Goal: Task Accomplishment & Management: Use online tool/utility

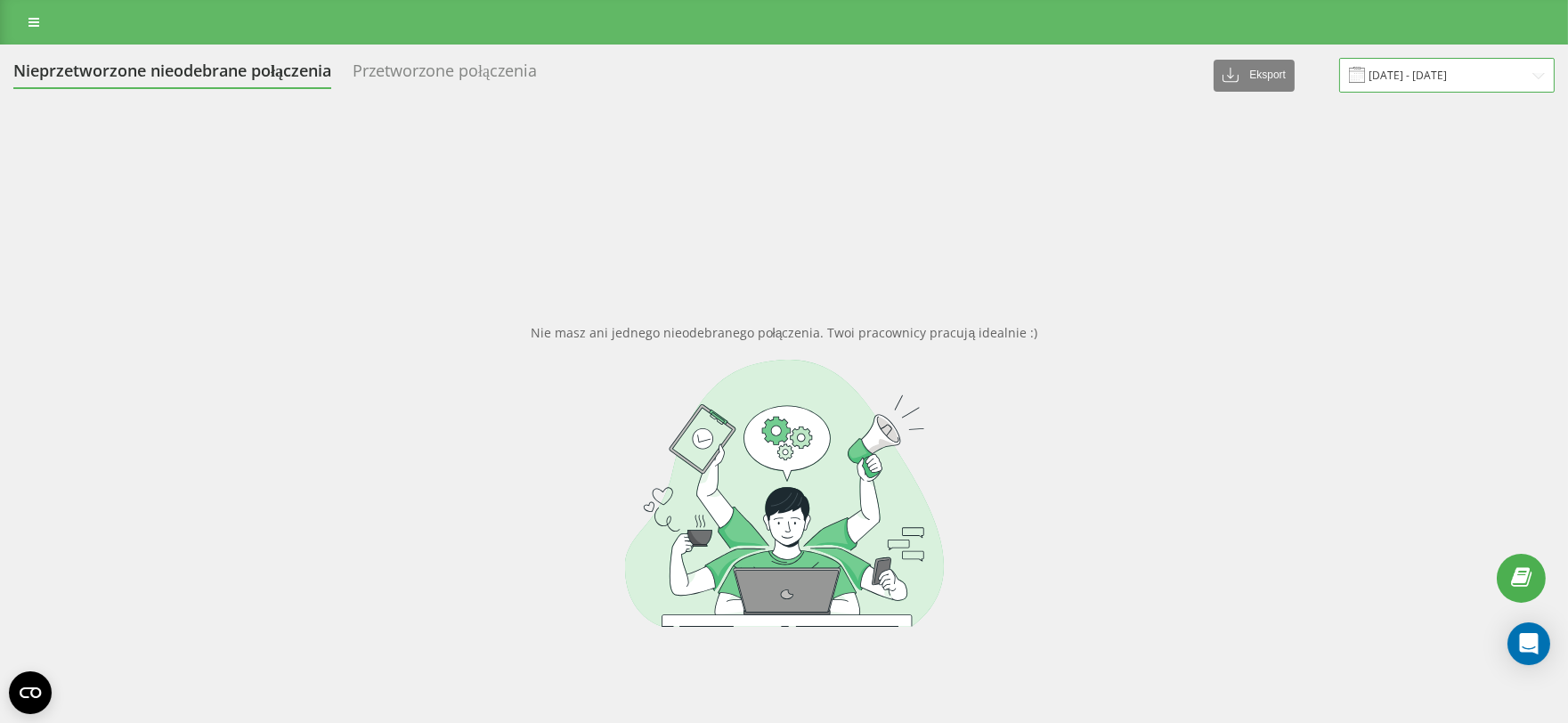
click at [1428, 81] on input "11.03.2025 - 11.04.2025" at bounding box center [1447, 75] width 216 height 35
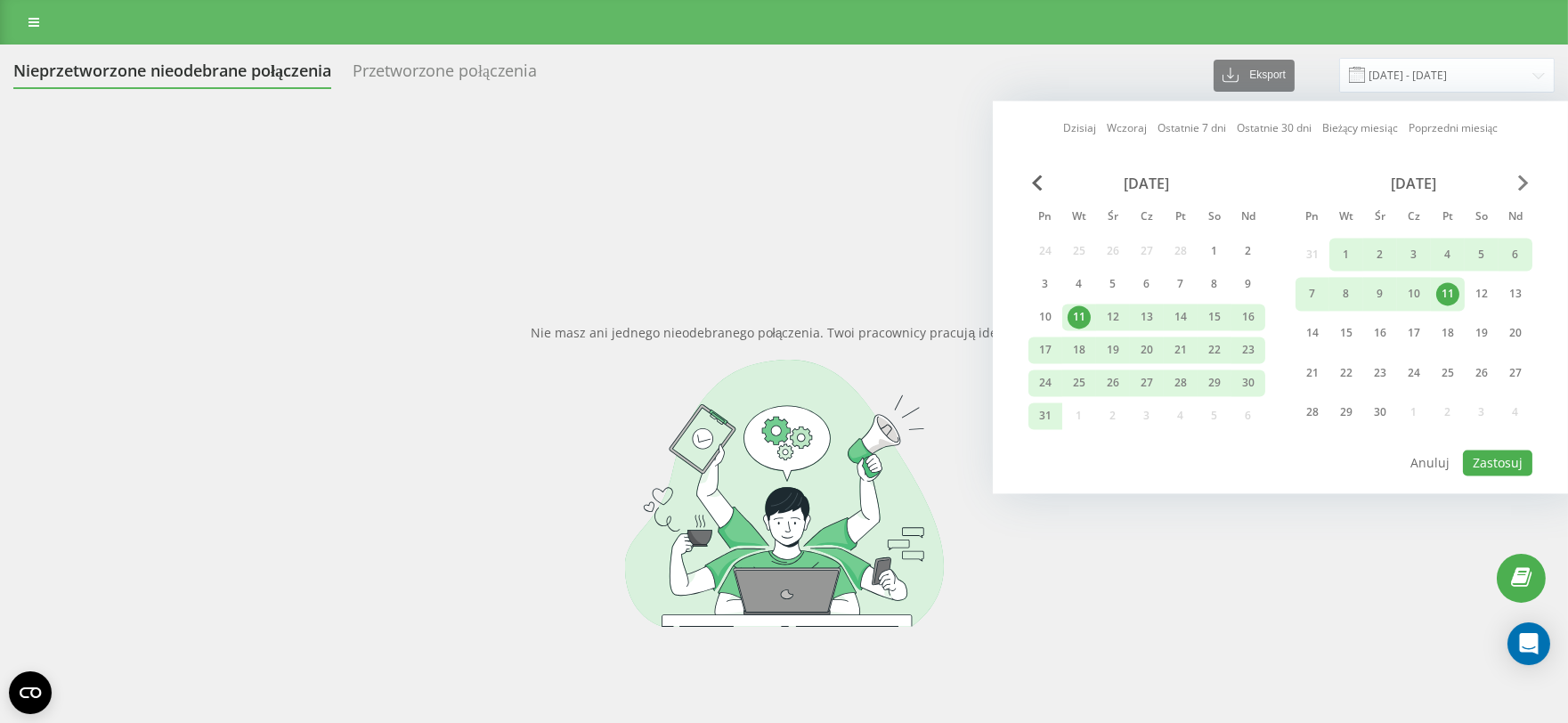
click at [1519, 180] on span "Next Month" at bounding box center [1523, 182] width 11 height 16
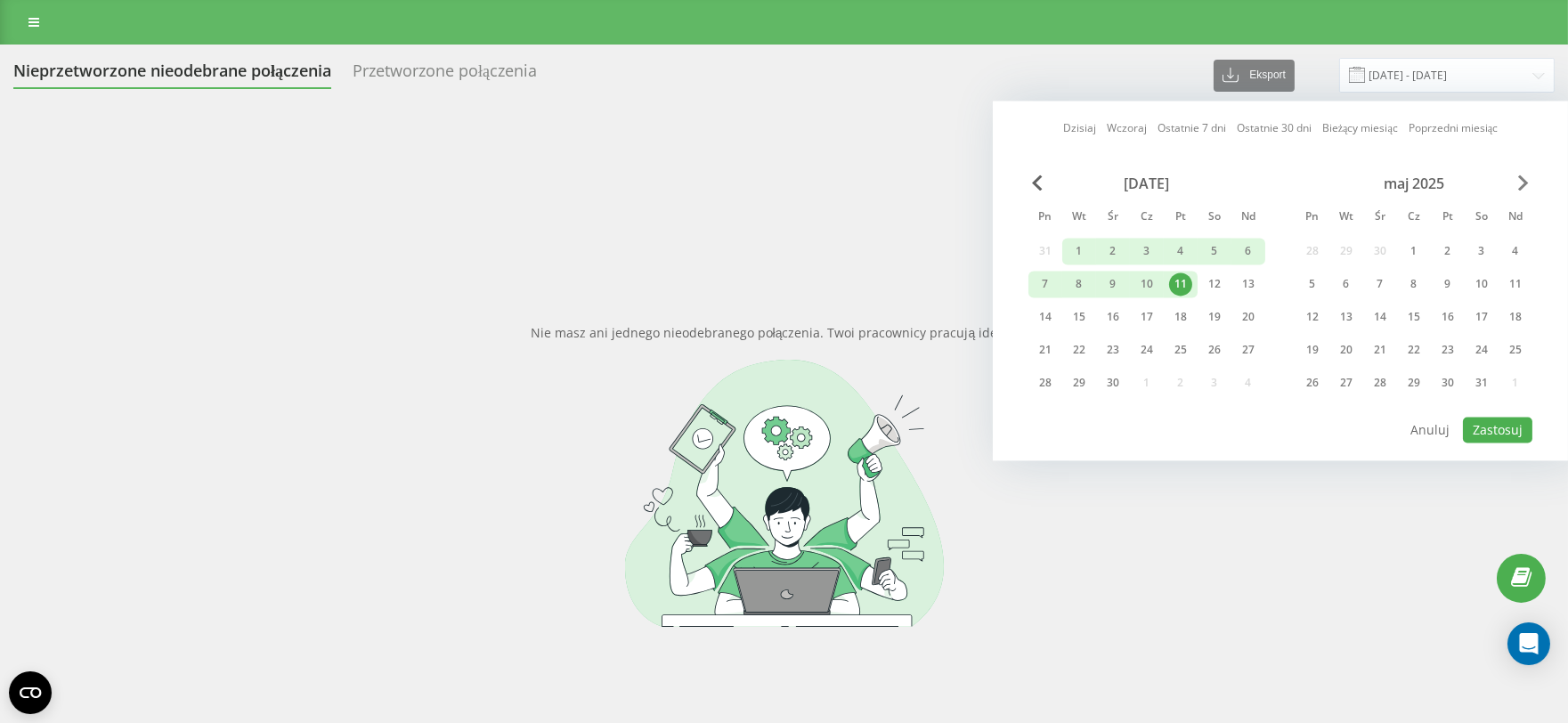
click at [1519, 180] on span "Next Month" at bounding box center [1523, 182] width 11 height 16
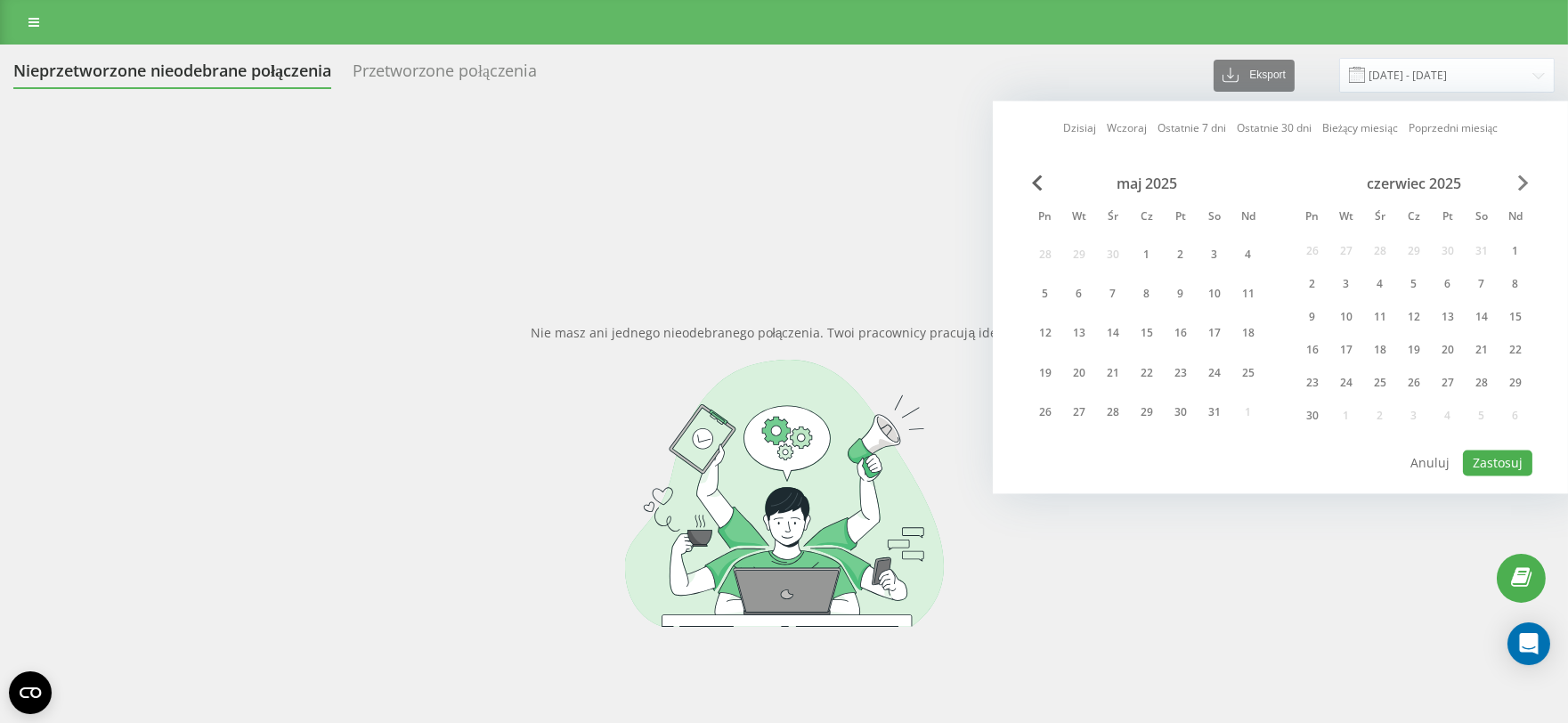
click at [1519, 180] on span "Next Month" at bounding box center [1523, 182] width 11 height 16
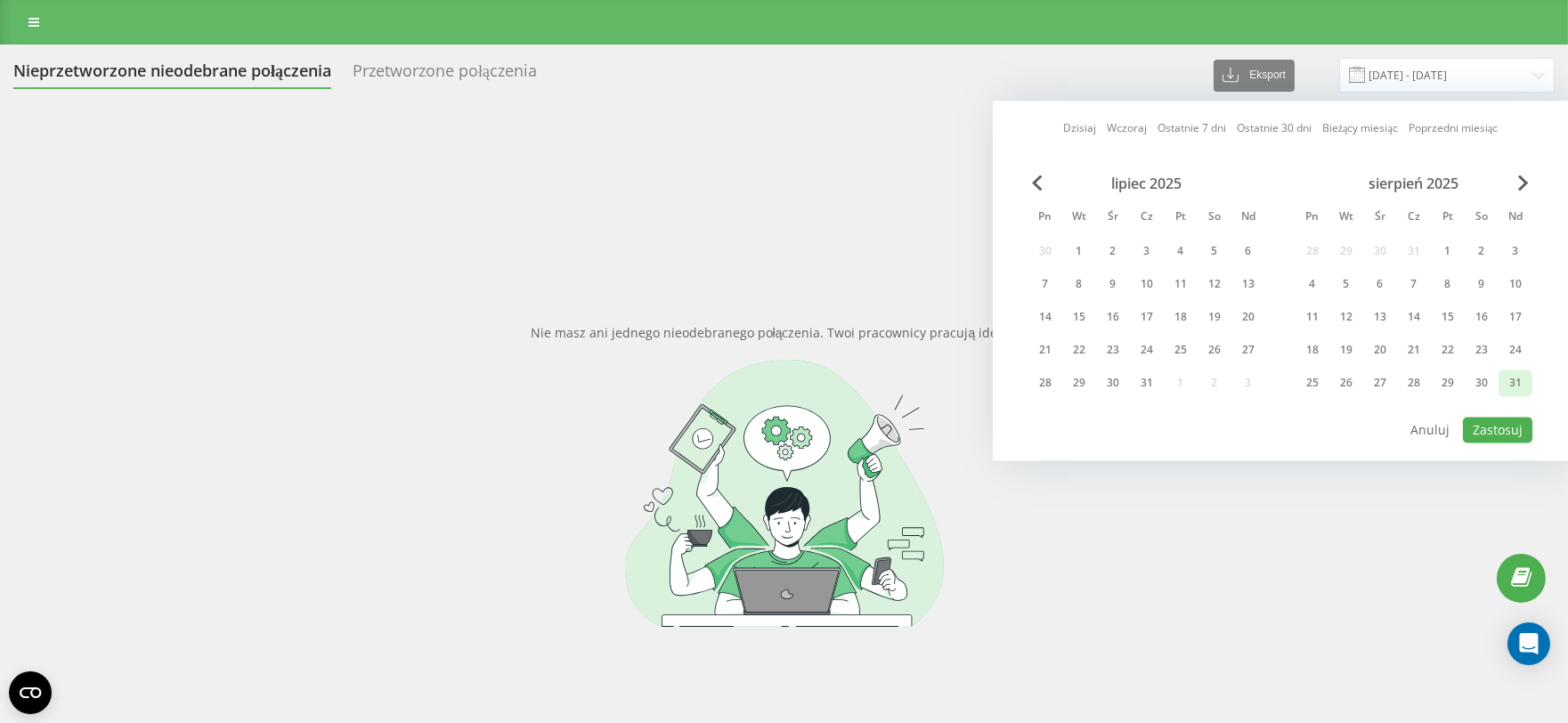
click at [1515, 372] on div "31" at bounding box center [1515, 383] width 23 height 23
click at [1517, 245] on div "3" at bounding box center [1515, 251] width 23 height 23
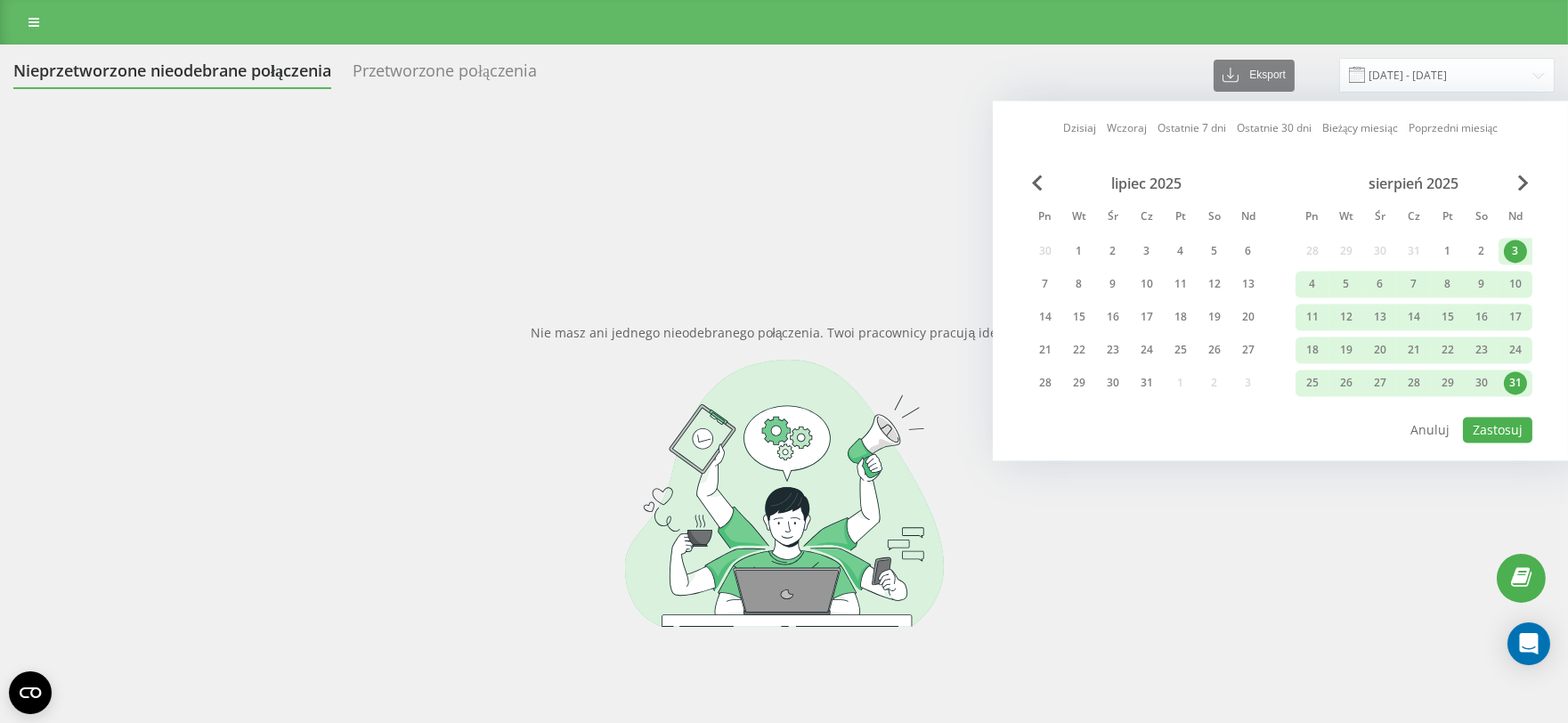
click at [1490, 411] on div "lipiec 2025 Pn Wt Śr Cz Pt So Nd 30 1 2 3 4 5 6 7 8 9 10 11 12 13 14 15 16 17 1…" at bounding box center [1279, 295] width 503 height 241
click at [1480, 425] on button "Zastosuj" at bounding box center [1497, 429] width 69 height 26
type input "03.08.2025 - 31.08.2025"
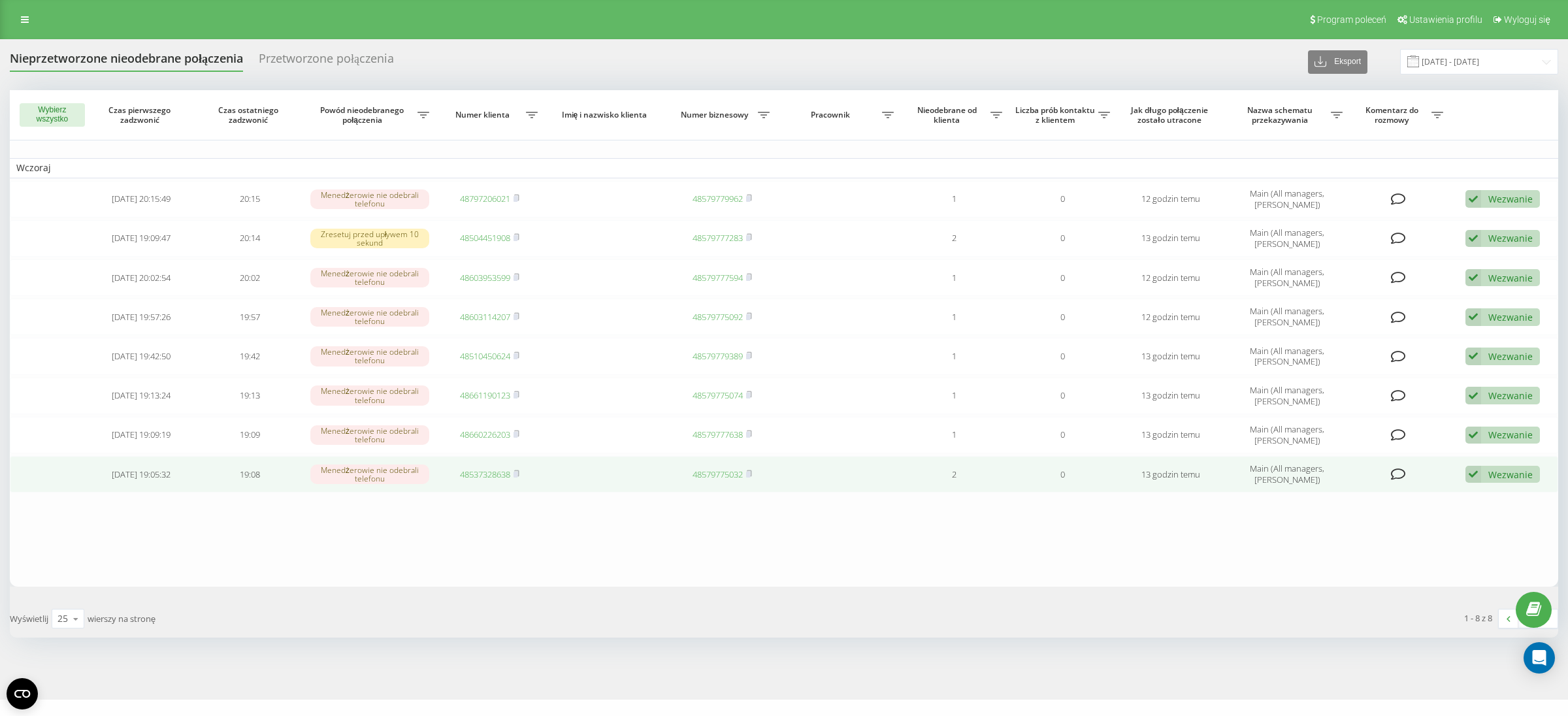
click at [484, 473] on link "48537328638" at bounding box center [485, 474] width 50 height 12
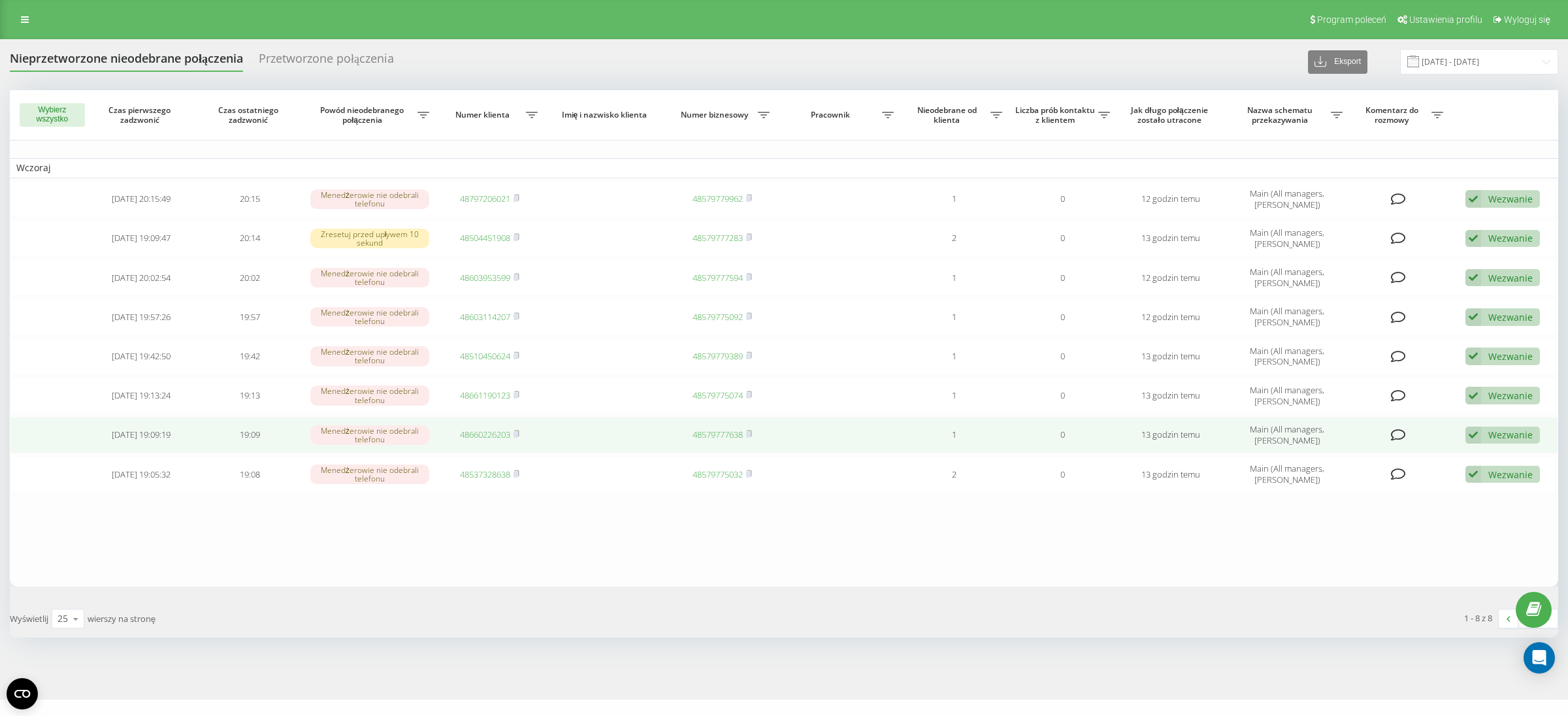
click at [481, 436] on link "48660226203" at bounding box center [485, 434] width 50 height 12
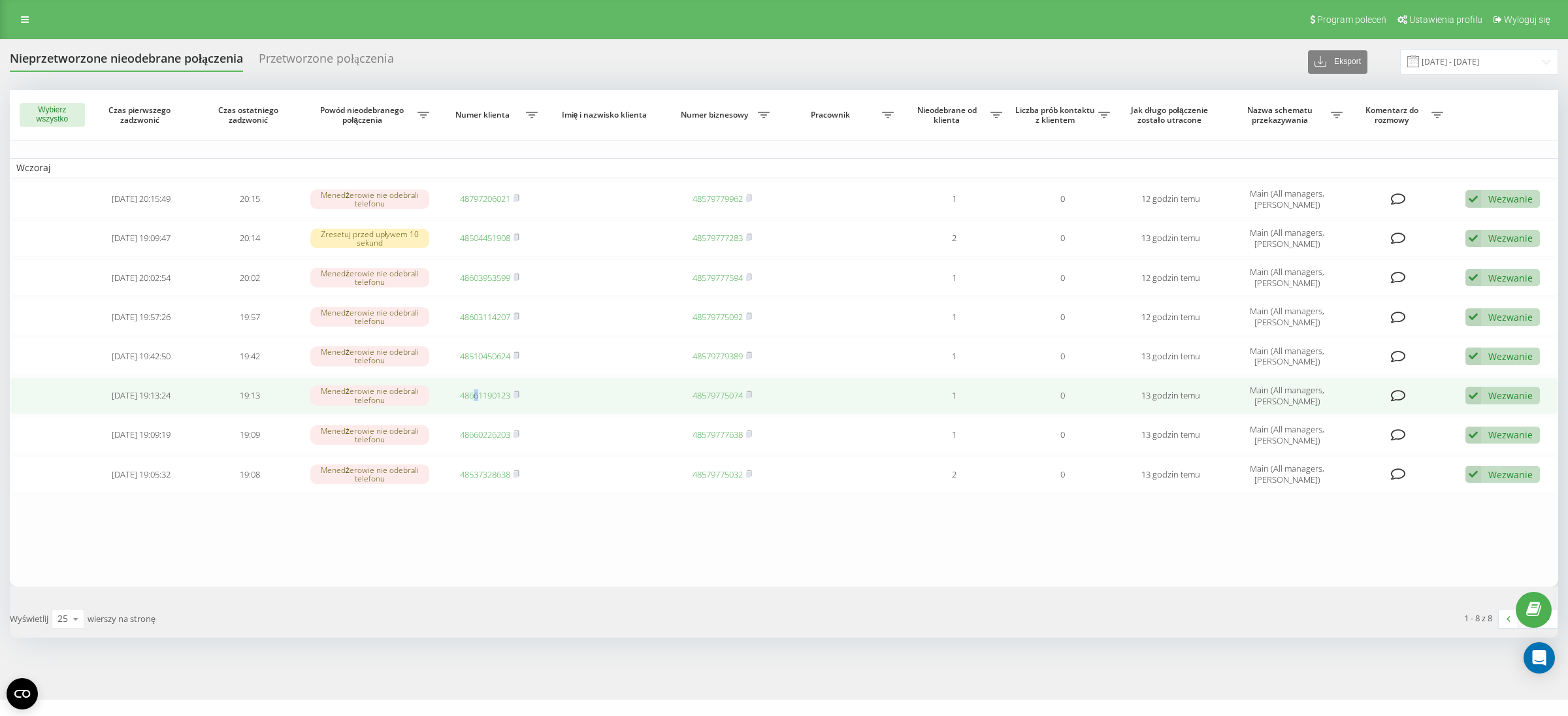
click at [476, 388] on td "48661190123" at bounding box center [490, 396] width 109 height 37
click at [481, 395] on link "48661190123" at bounding box center [485, 395] width 50 height 12
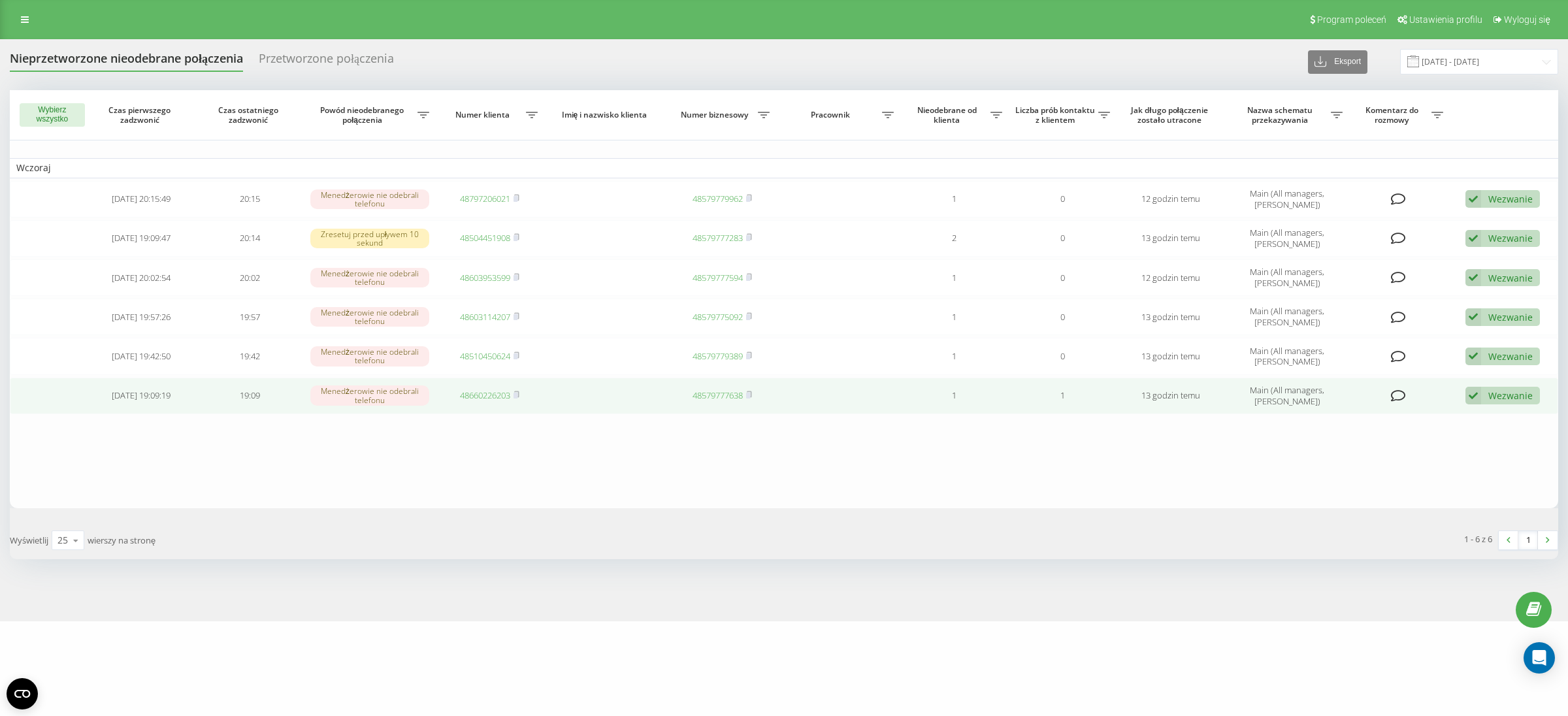
click at [488, 394] on link "48660226203" at bounding box center [485, 395] width 50 height 12
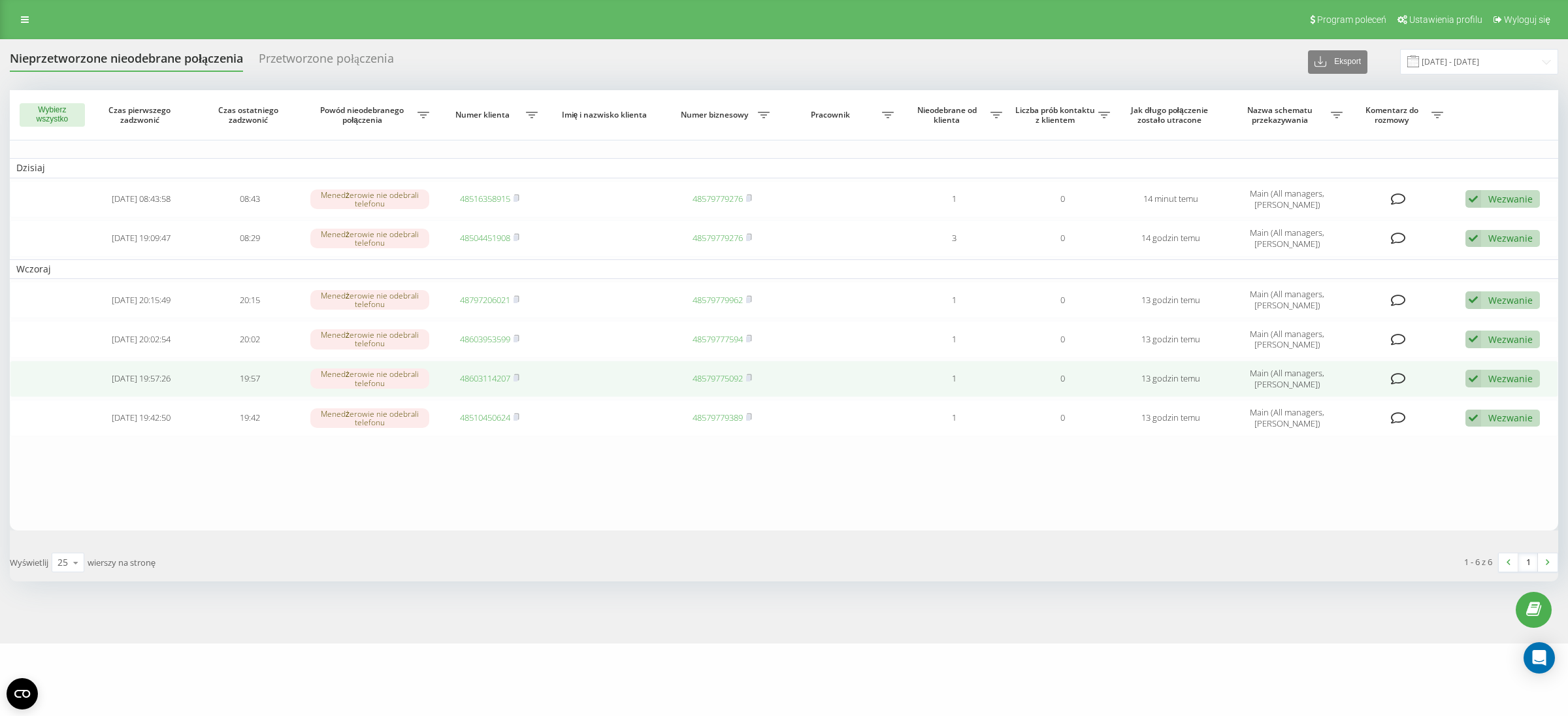
click at [484, 382] on link "48603114207" at bounding box center [485, 378] width 50 height 12
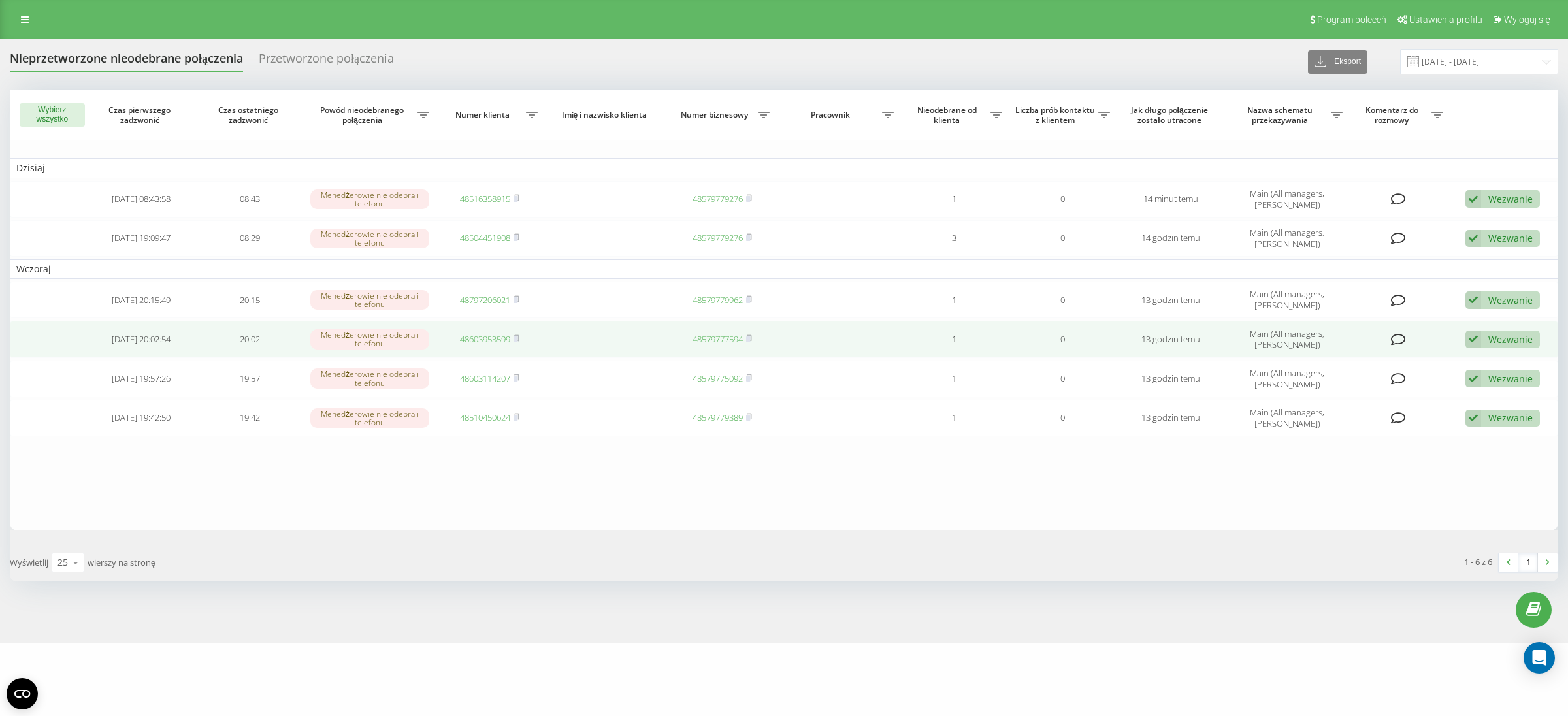
click at [494, 337] on link "48603953599" at bounding box center [485, 339] width 50 height 12
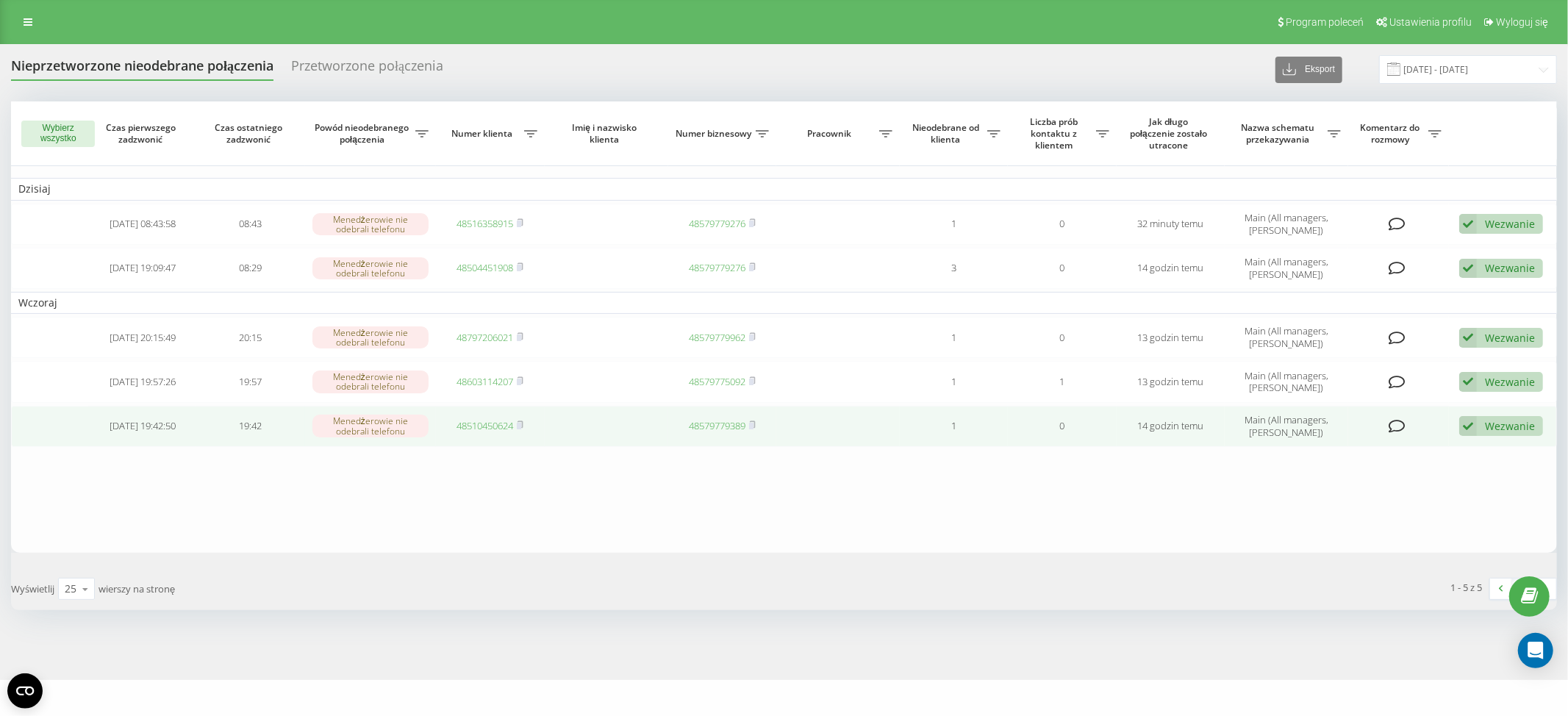
click at [484, 428] on link "48510450624" at bounding box center [484, 425] width 56 height 14
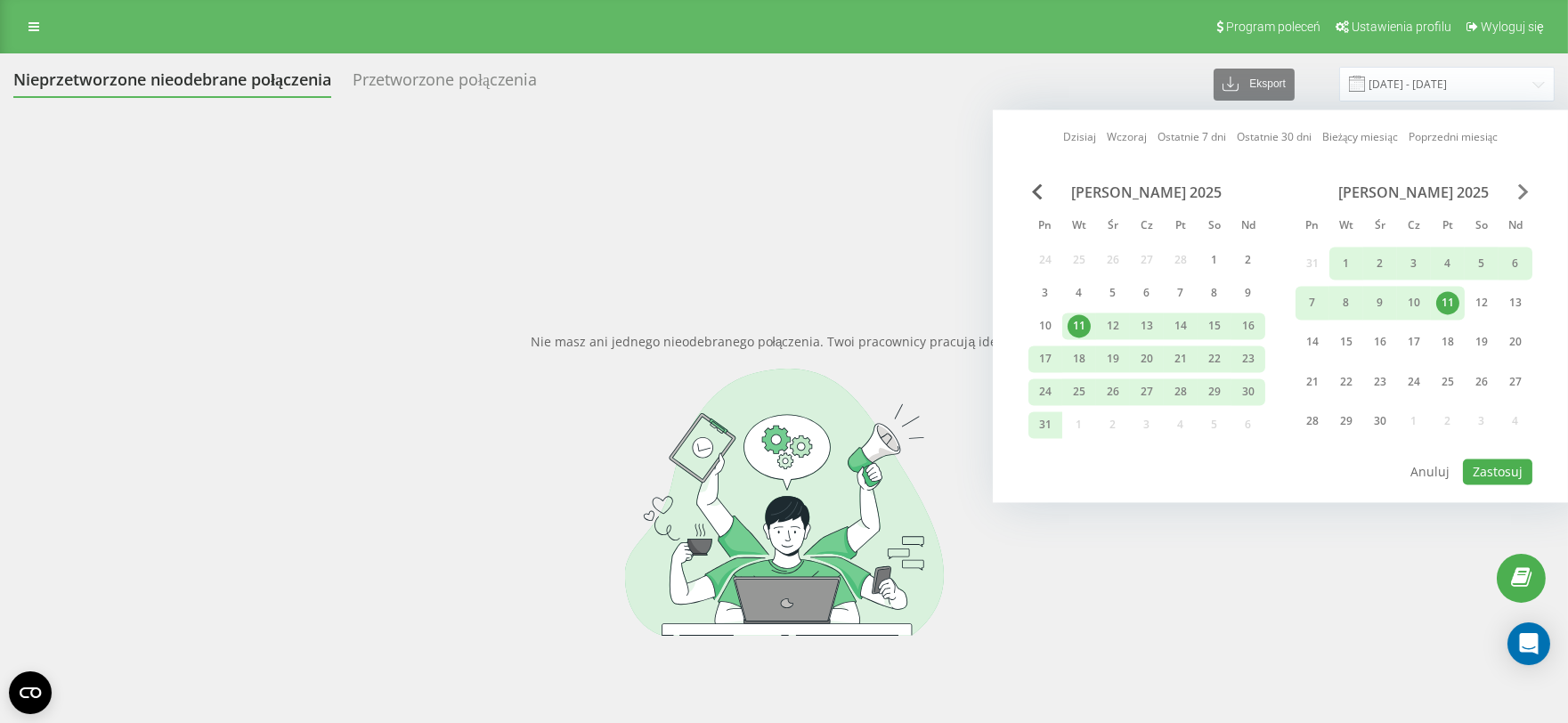
click at [1525, 190] on span "Next Month" at bounding box center [1523, 192] width 11 height 16
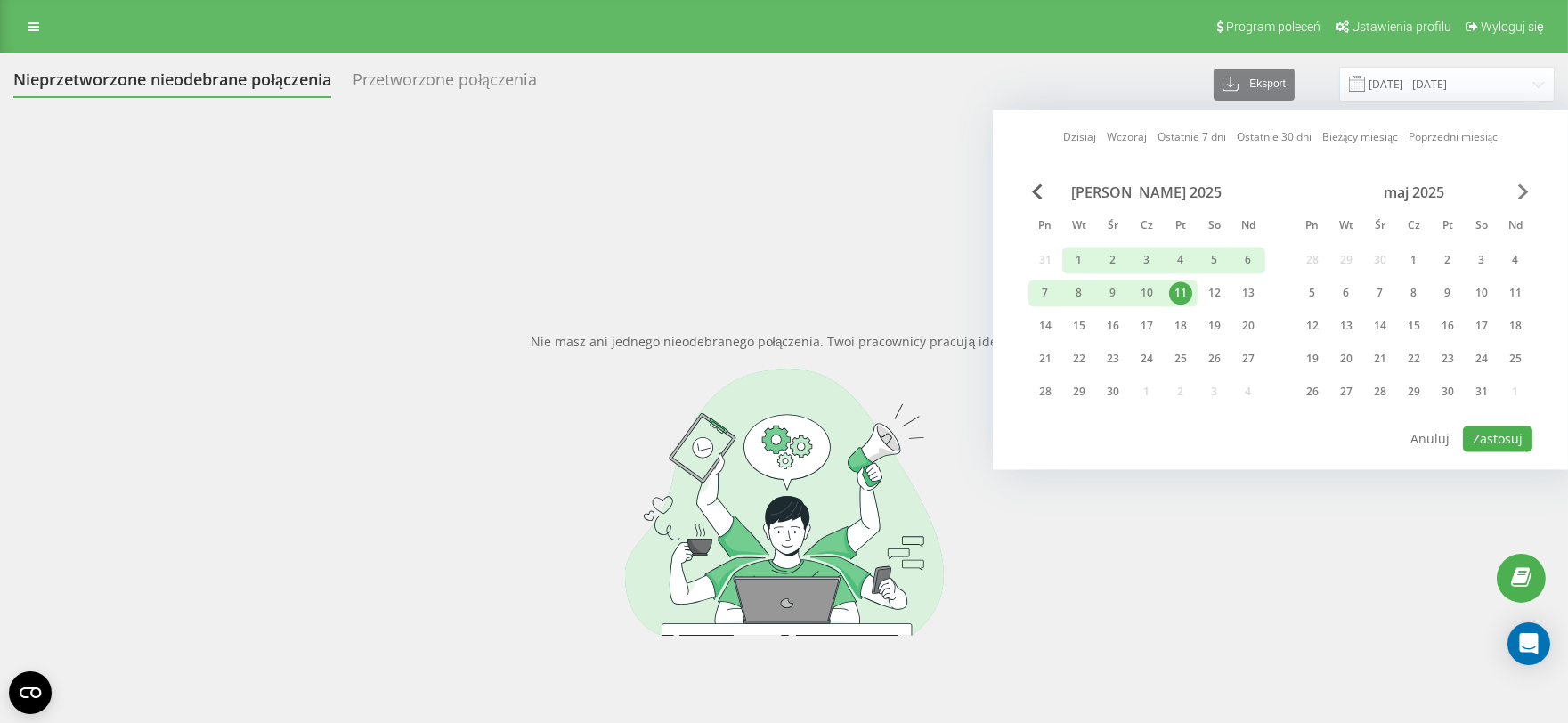
click at [1525, 190] on span "Next Month" at bounding box center [1523, 192] width 11 height 16
click at [1524, 189] on span "Next Month" at bounding box center [1523, 192] width 11 height 16
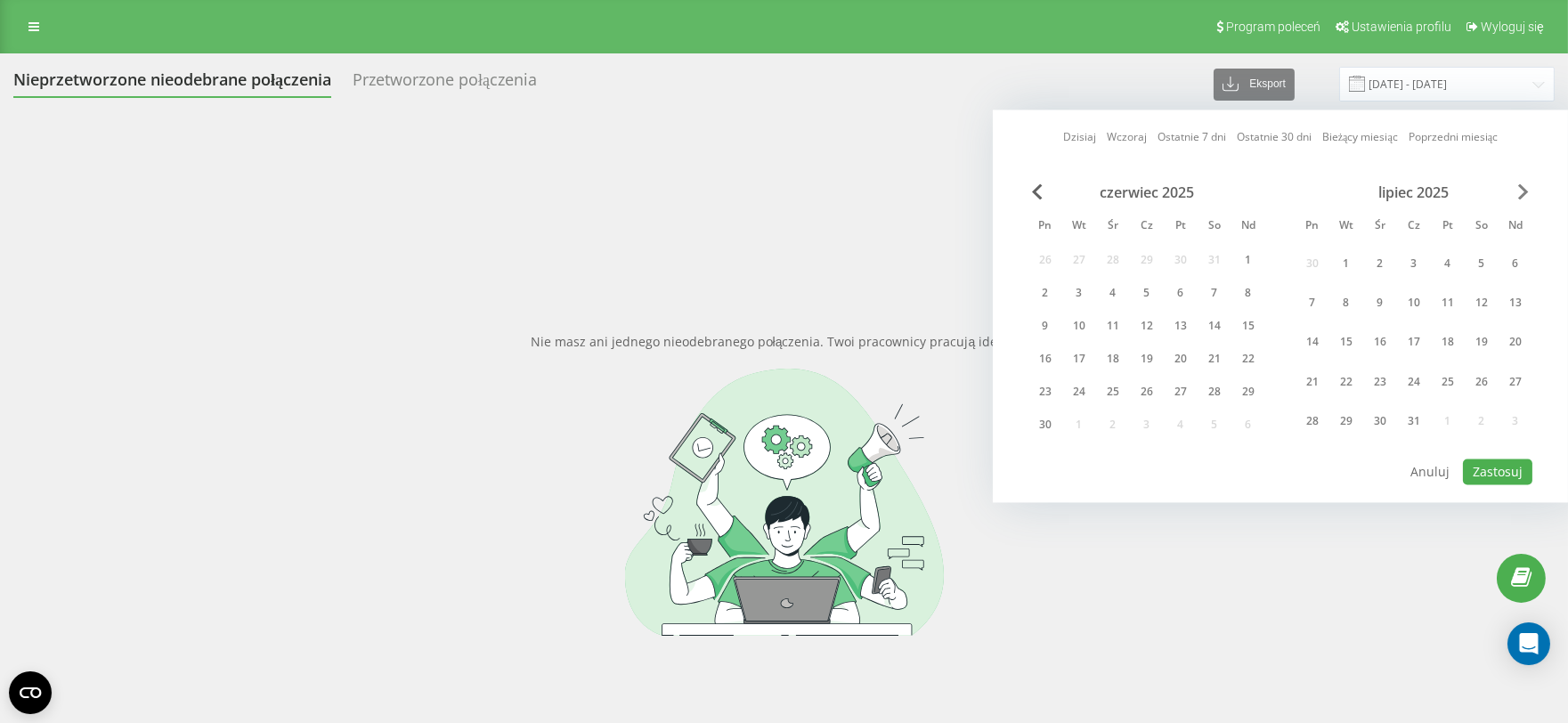
click at [1524, 189] on span "Next Month" at bounding box center [1523, 192] width 11 height 16
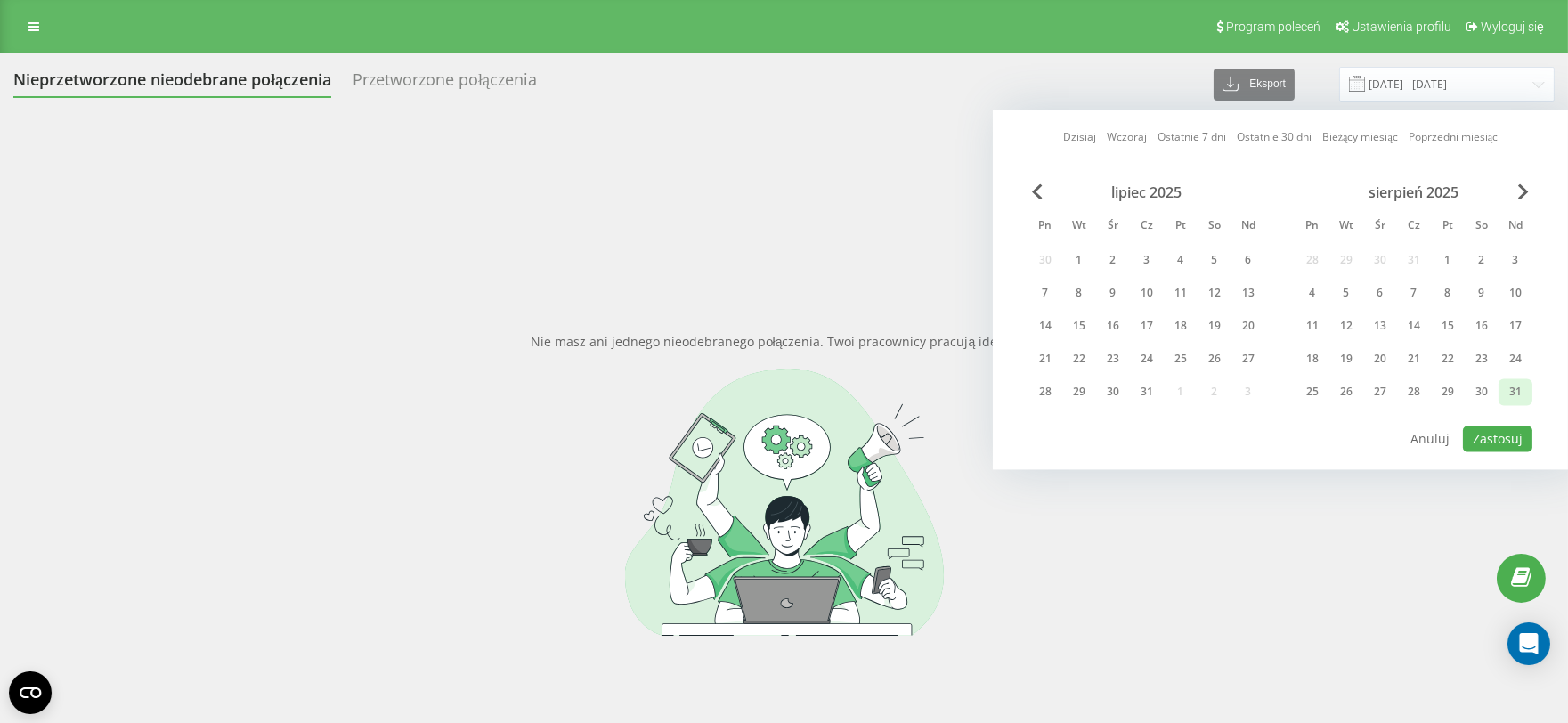
click at [1510, 394] on div "31" at bounding box center [1515, 392] width 23 height 23
click at [1460, 261] on div "1" at bounding box center [1447, 260] width 34 height 27
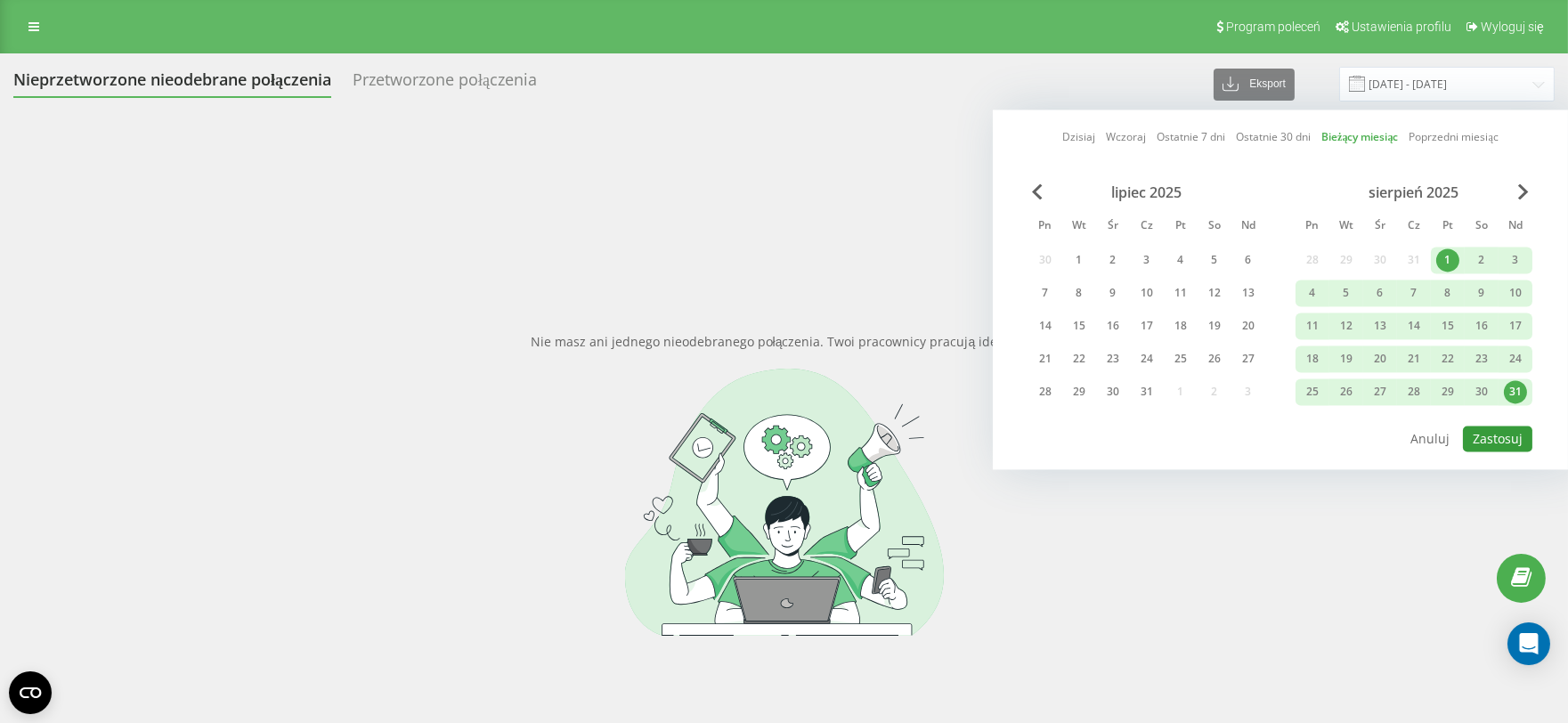
click at [1520, 432] on button "Zastosuj" at bounding box center [1497, 438] width 69 height 26
type input "[DATE] - [DATE]"
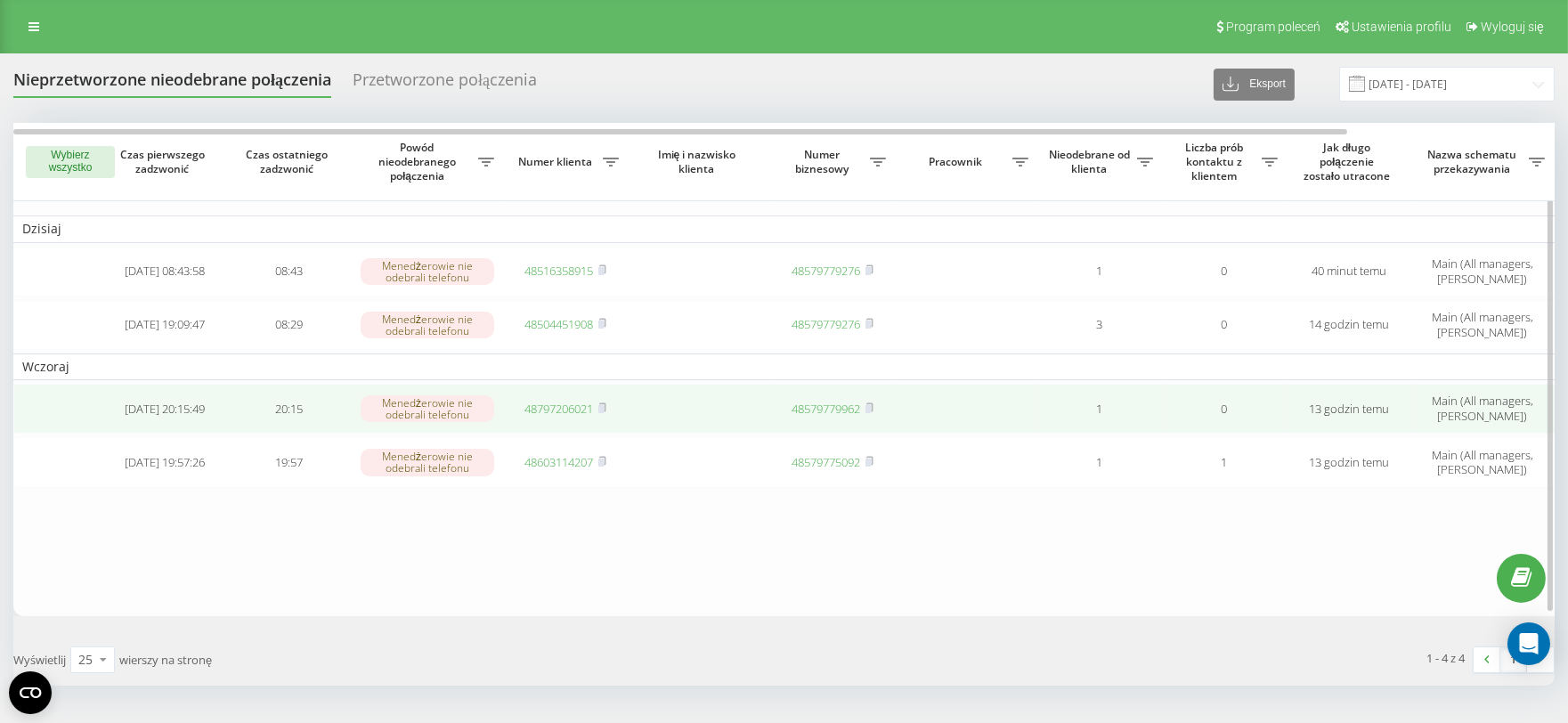
click at [566, 407] on link "48797206021" at bounding box center [559, 408] width 68 height 16
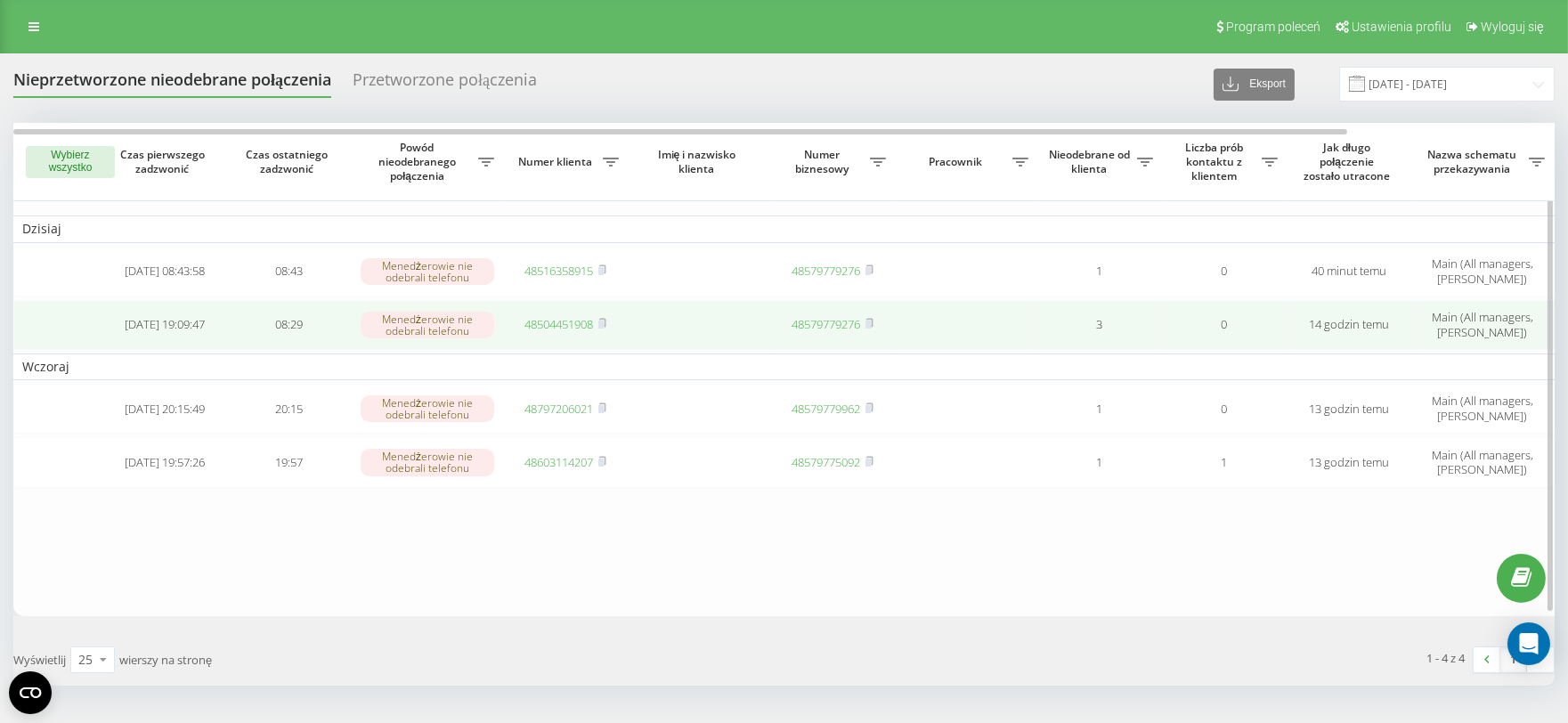
click at [552, 327] on link "48504451908" at bounding box center [559, 323] width 68 height 16
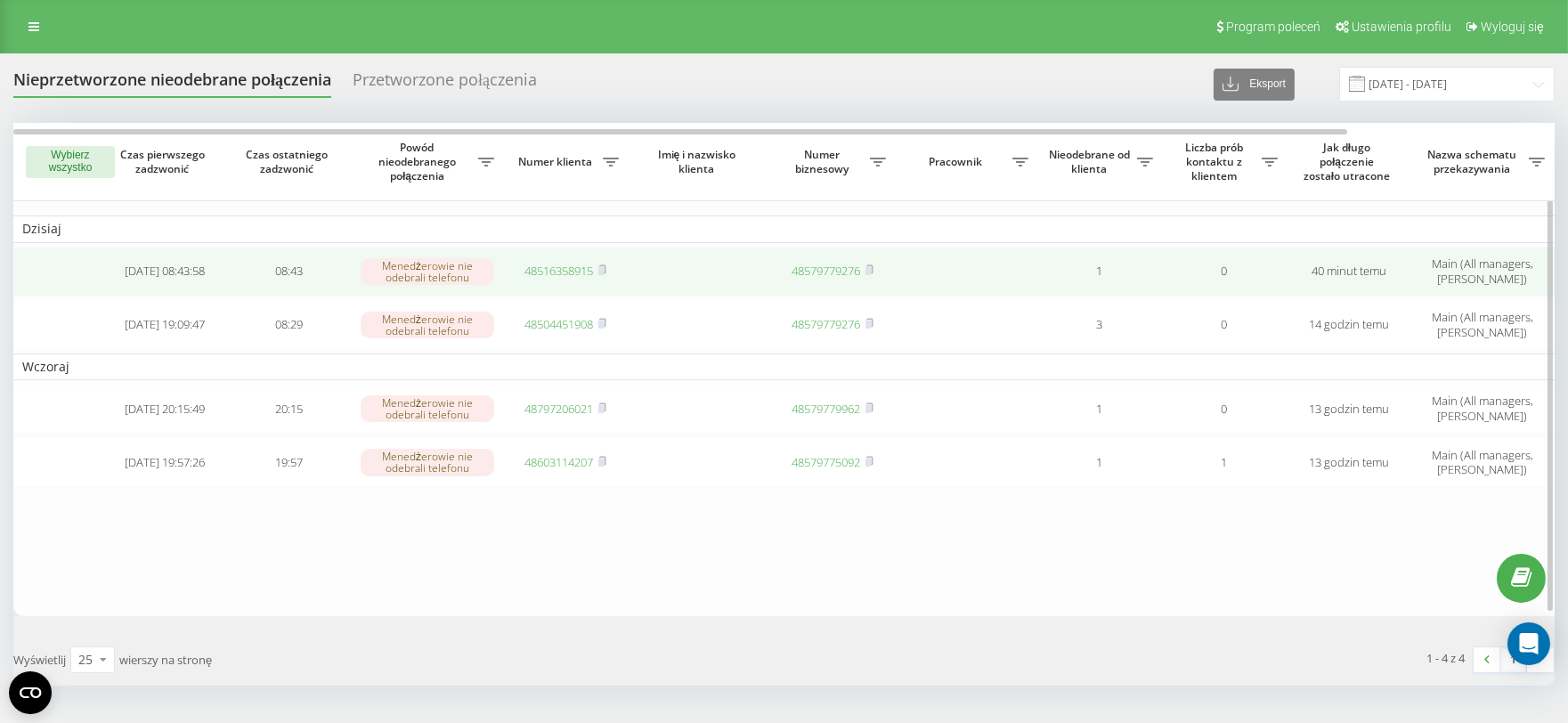
click at [556, 267] on link "48516358915" at bounding box center [559, 271] width 68 height 16
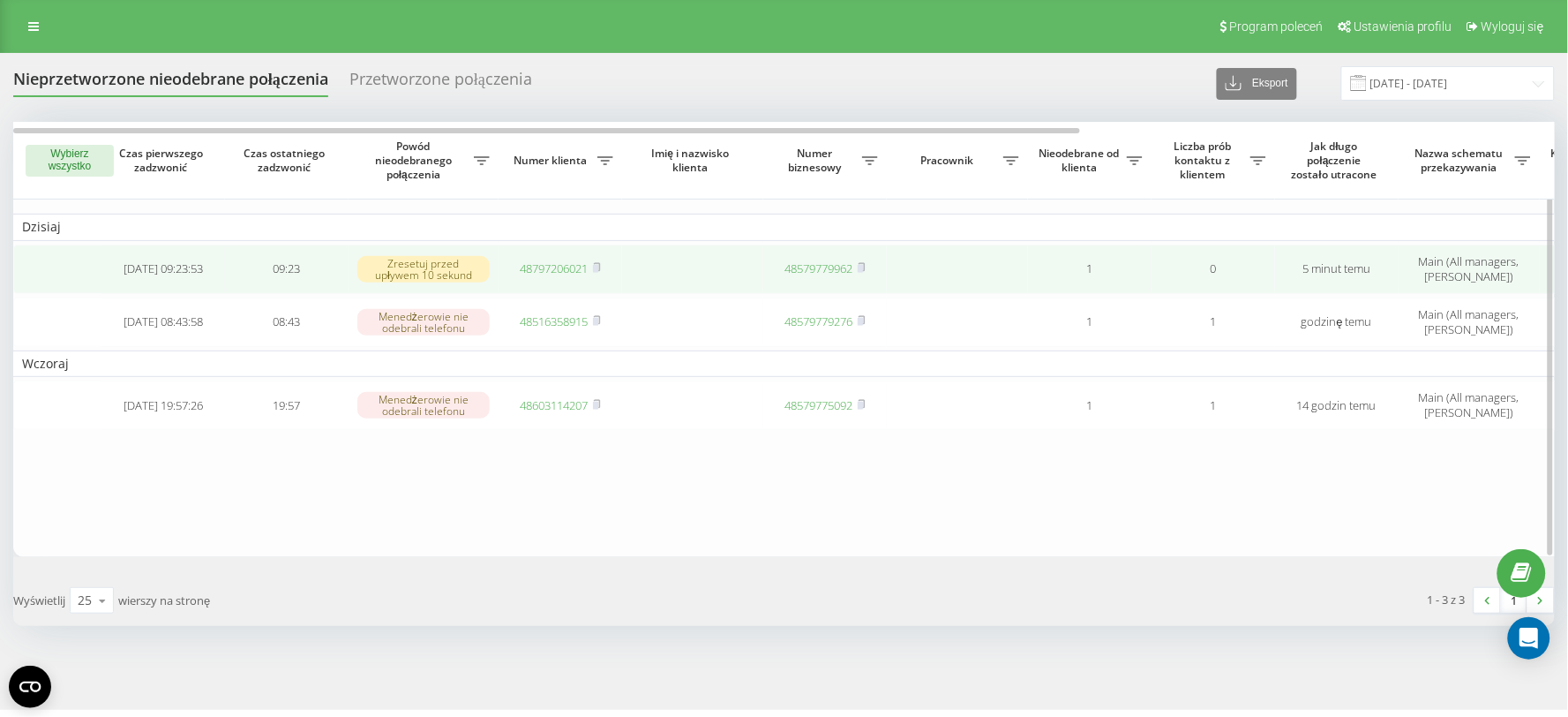
click at [566, 263] on link "48797206021" at bounding box center [554, 268] width 68 height 16
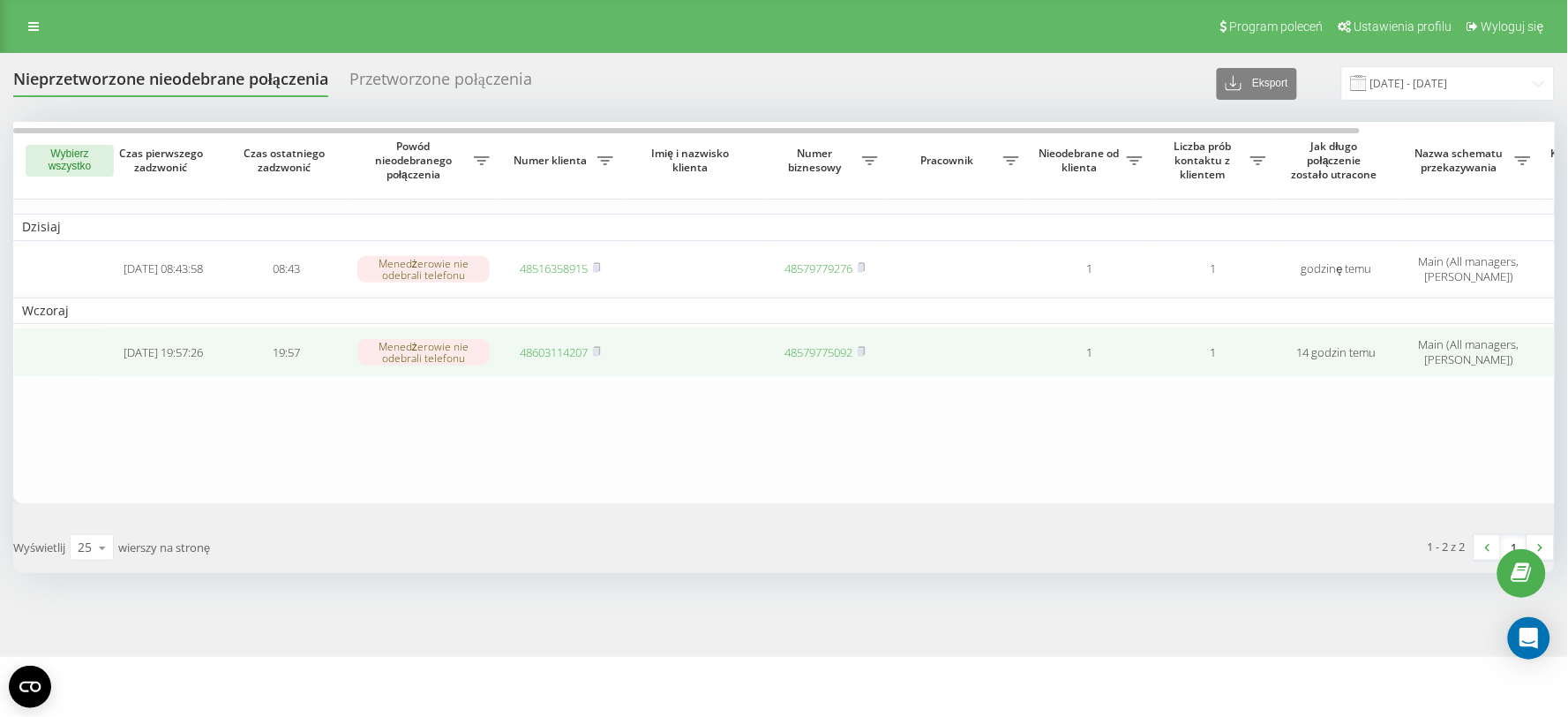
click at [562, 348] on link "48603114207" at bounding box center [554, 352] width 68 height 16
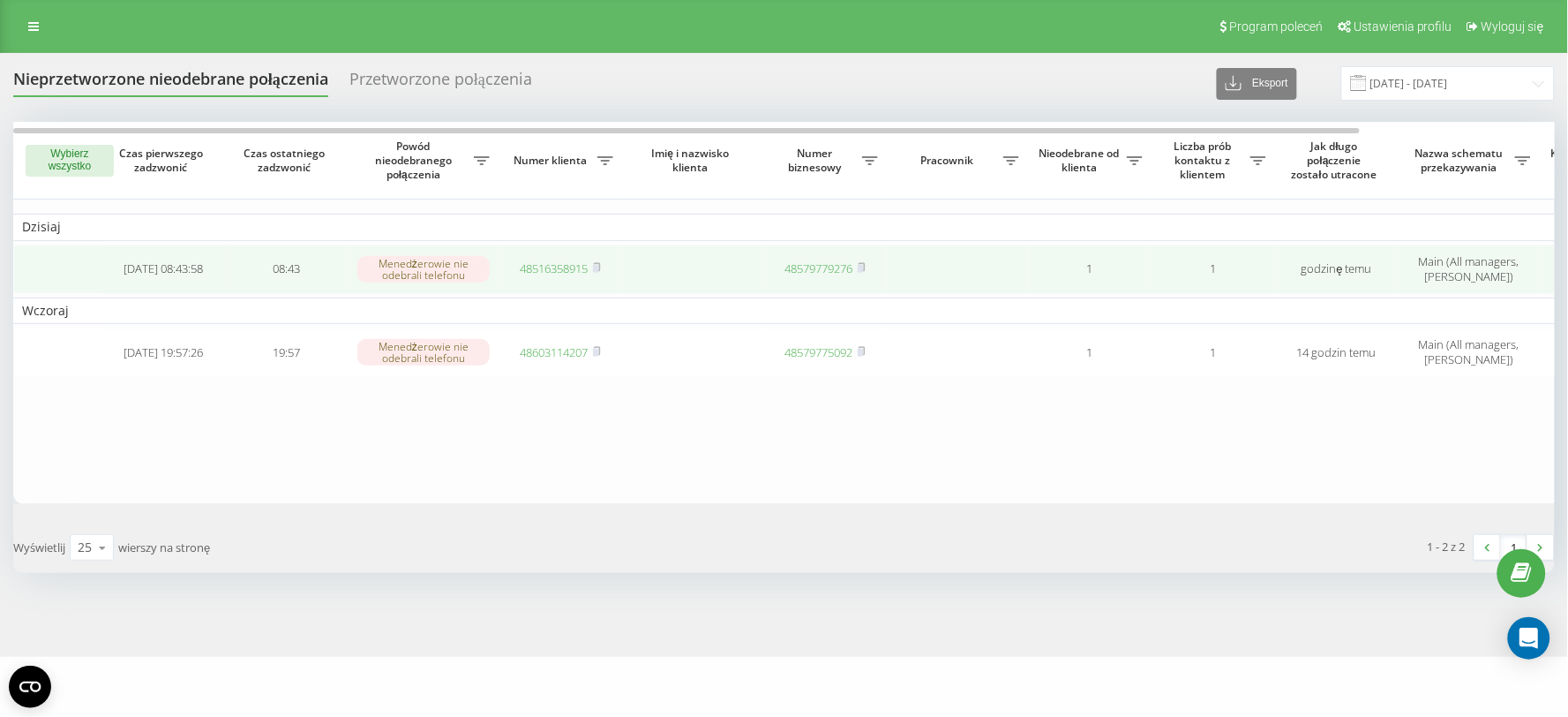
click at [546, 268] on link "48516358915" at bounding box center [554, 268] width 68 height 16
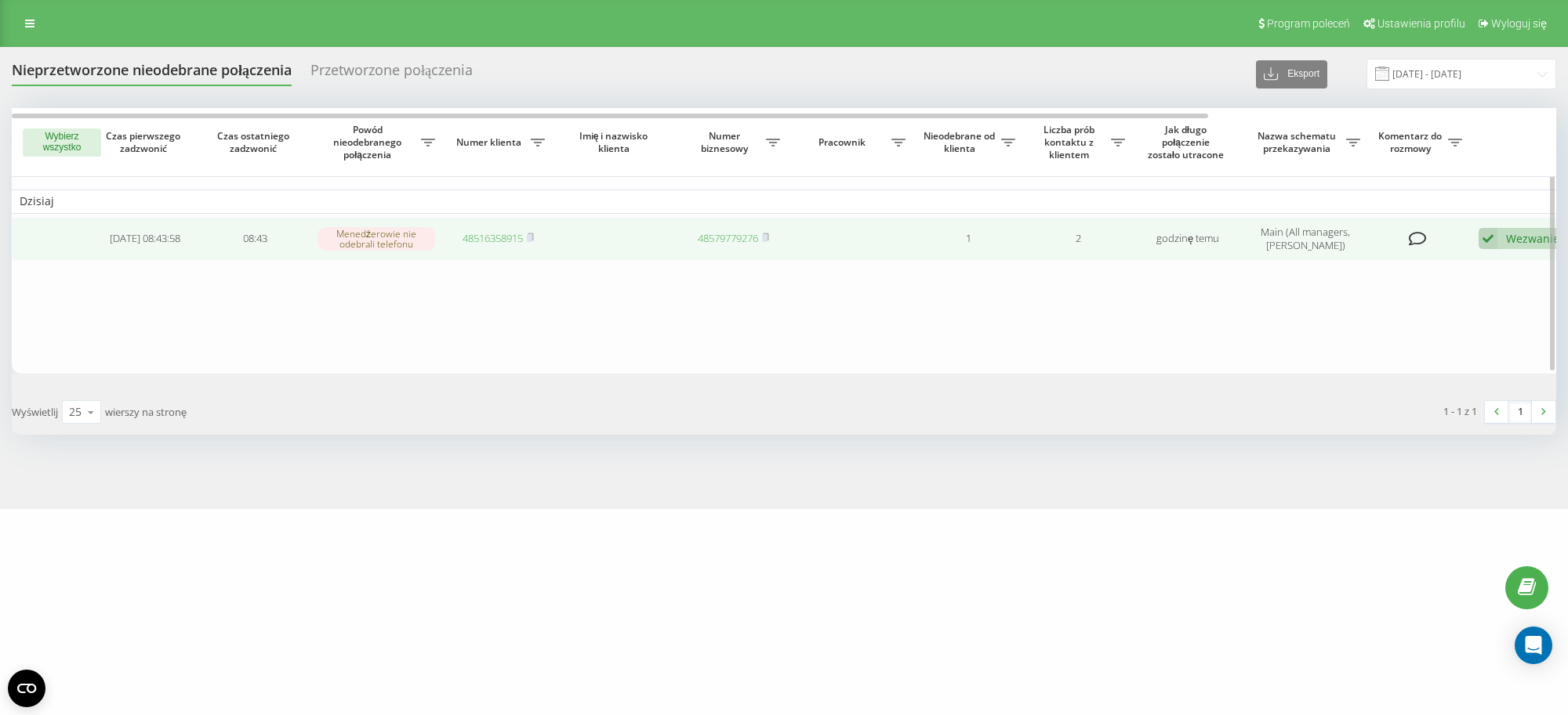
drag, startPoint x: 1506, startPoint y: 239, endPoint x: 1499, endPoint y: 253, distance: 15.7
click at [1393, 239] on div "Wezwanie" at bounding box center [1532, 239] width 53 height 15
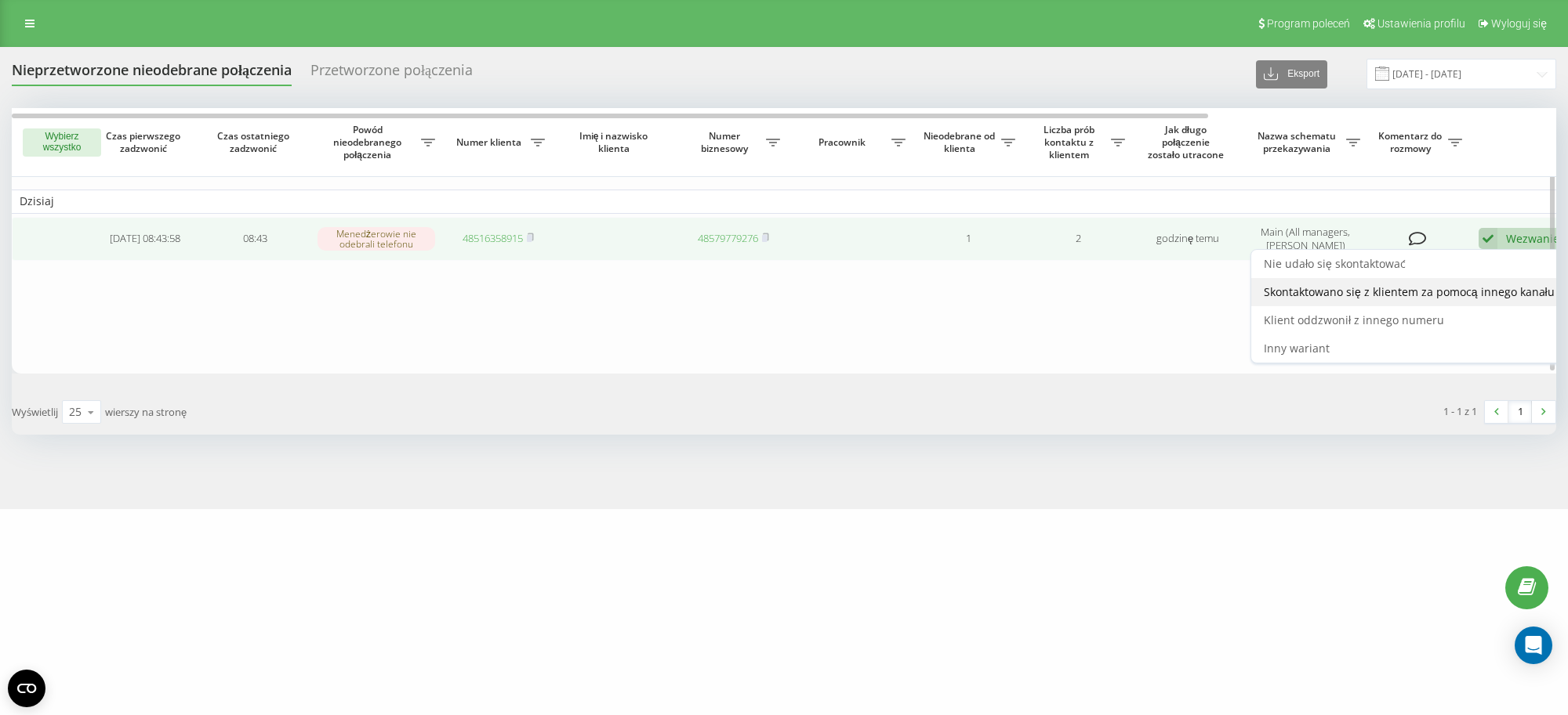
click at [1393, 280] on div "Skontaktowano się z klientem za pomocą innego kanału" at bounding box center [1409, 291] width 316 height 28
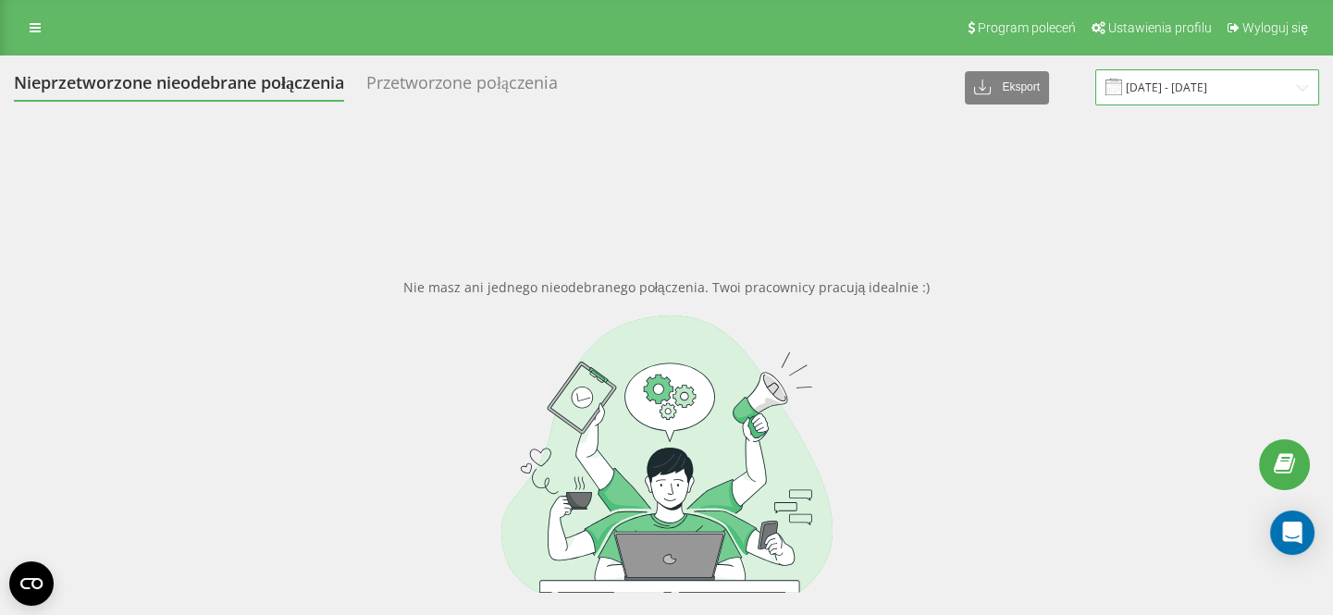
click at [1228, 92] on input "[DATE] - [DATE]" at bounding box center [1207, 87] width 224 height 36
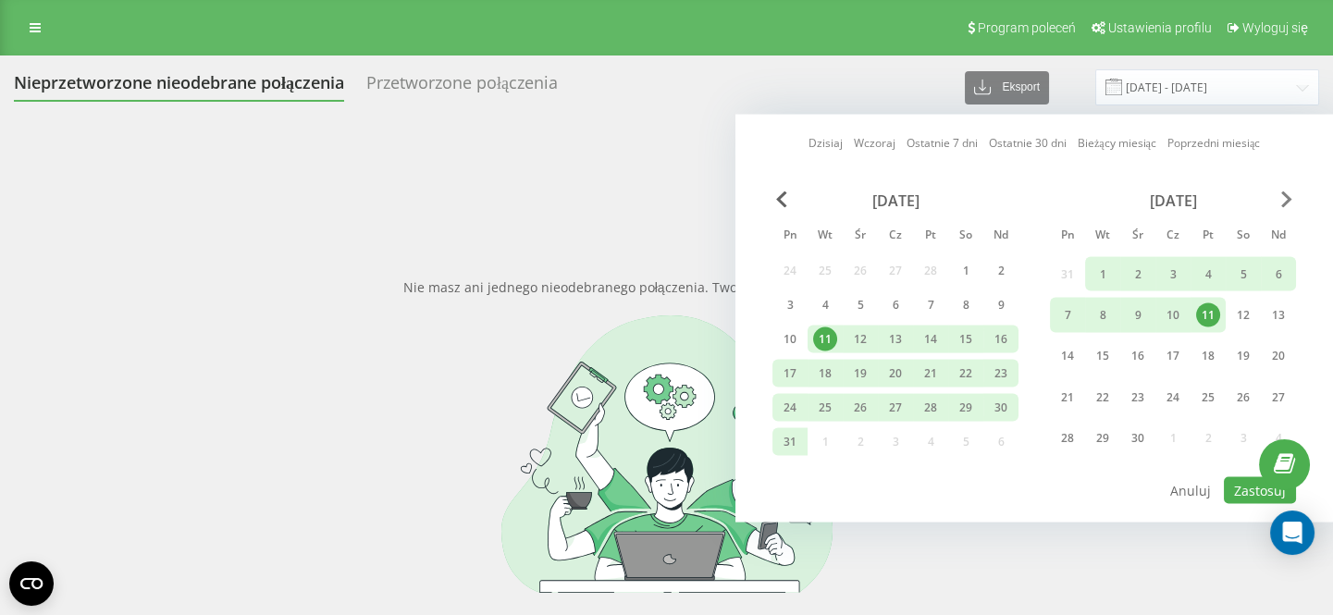
click at [1286, 199] on span "Next Month" at bounding box center [1286, 199] width 11 height 17
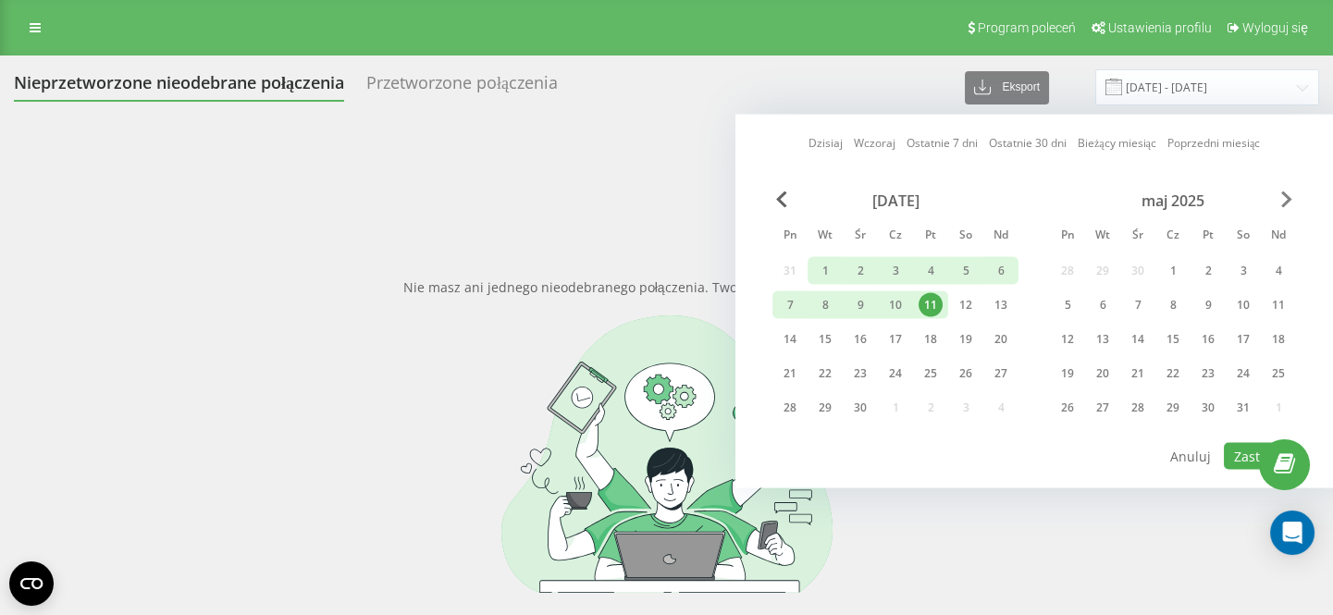
click at [1286, 199] on span "Next Month" at bounding box center [1286, 199] width 11 height 17
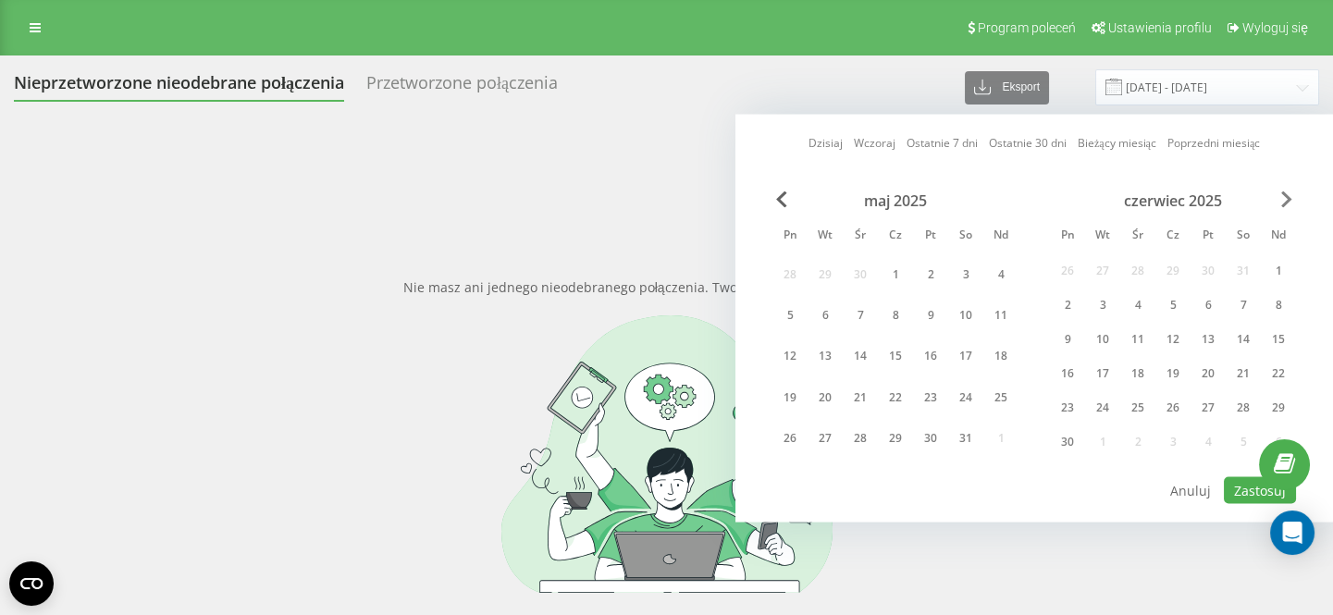
click at [1286, 200] on span "Next Month" at bounding box center [1286, 199] width 11 height 17
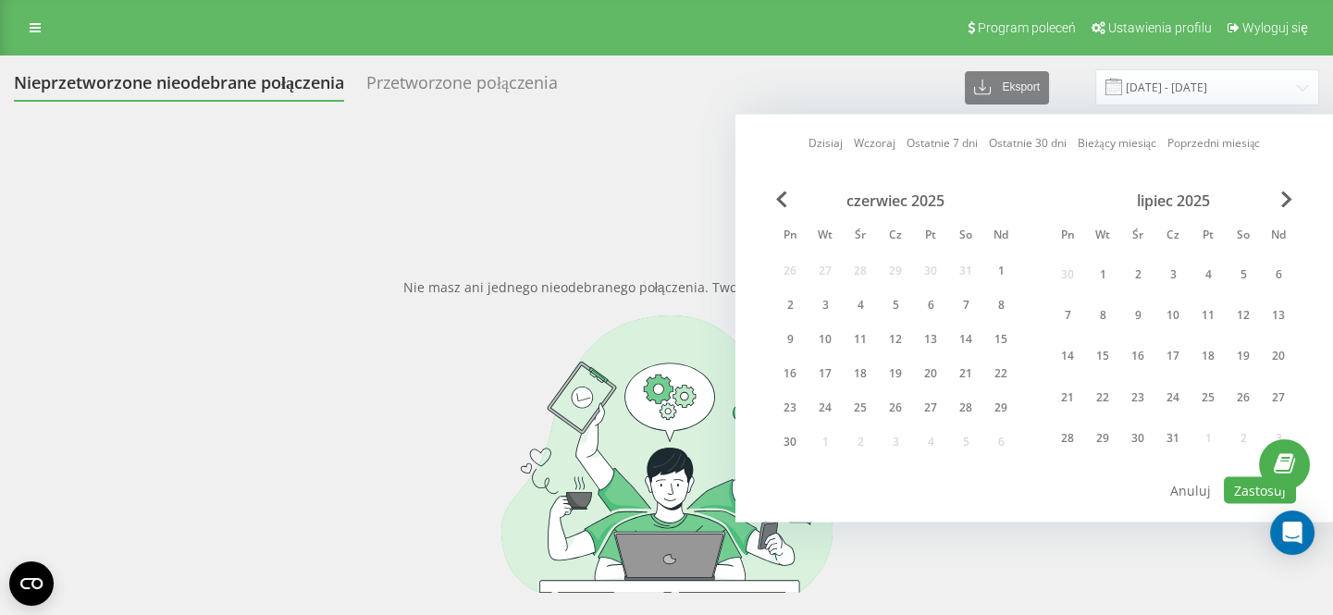
click at [1292, 191] on div "lipiec 2025" at bounding box center [1173, 200] width 246 height 18
click at [1286, 194] on span "Next Month" at bounding box center [1286, 199] width 11 height 17
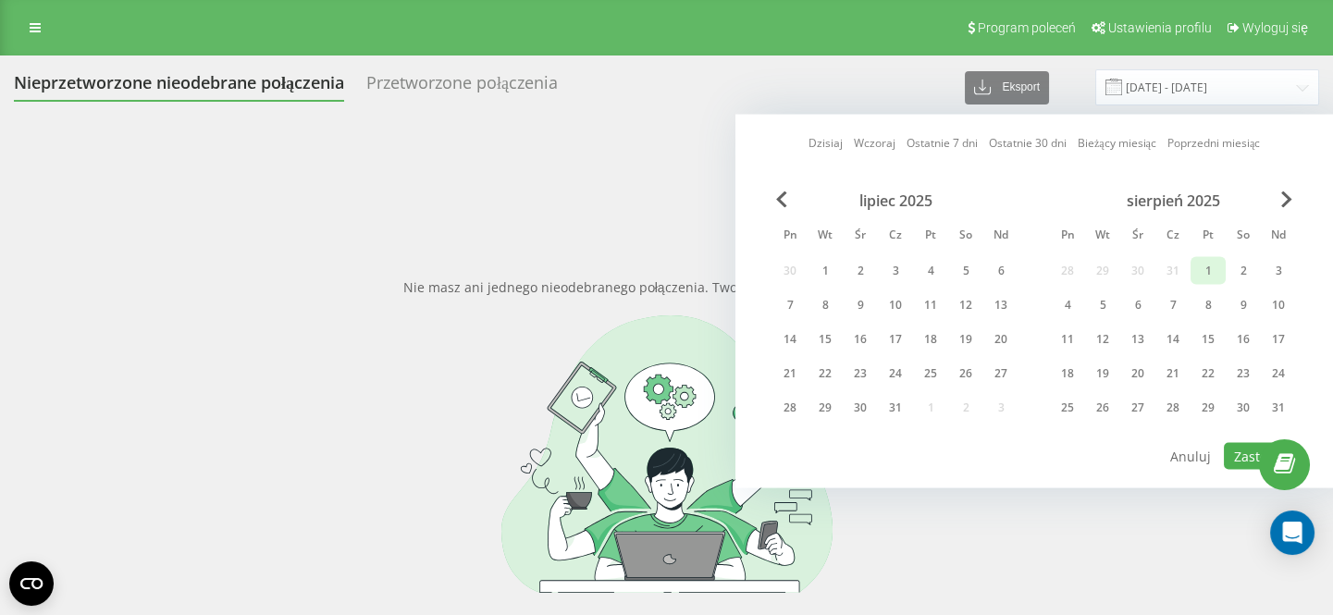
click at [1211, 264] on div "1" at bounding box center [1208, 271] width 24 height 24
click at [1294, 412] on div "31" at bounding box center [1278, 408] width 35 height 28
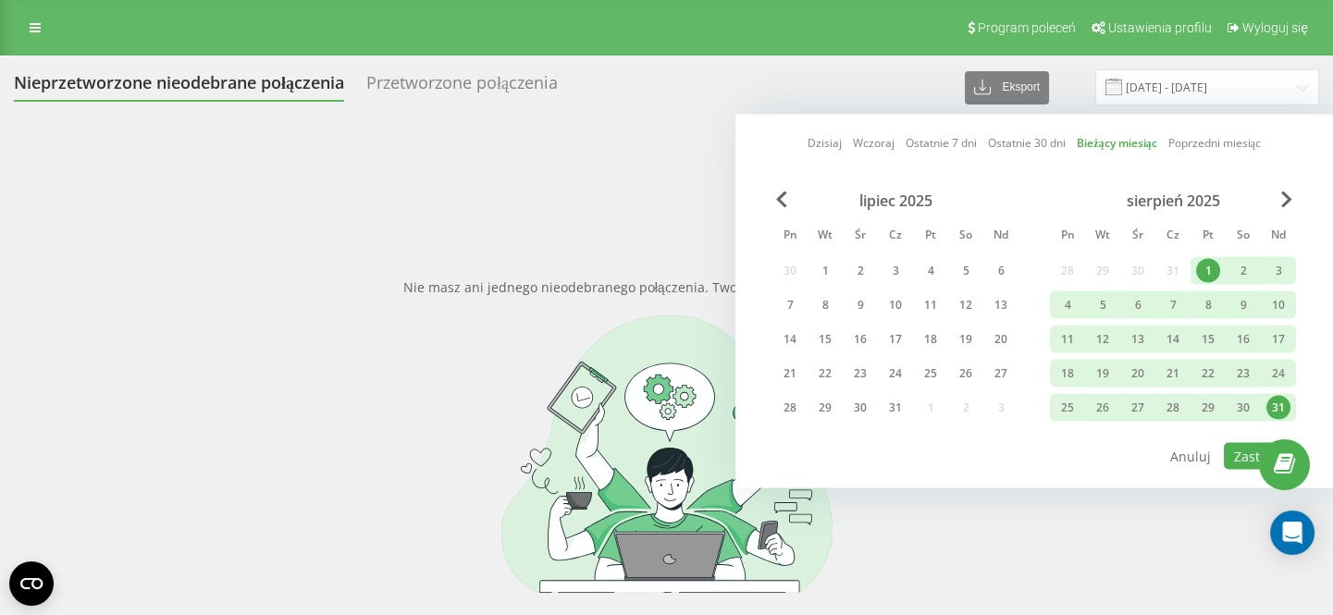
click at [1280, 410] on div "31" at bounding box center [1278, 408] width 24 height 24
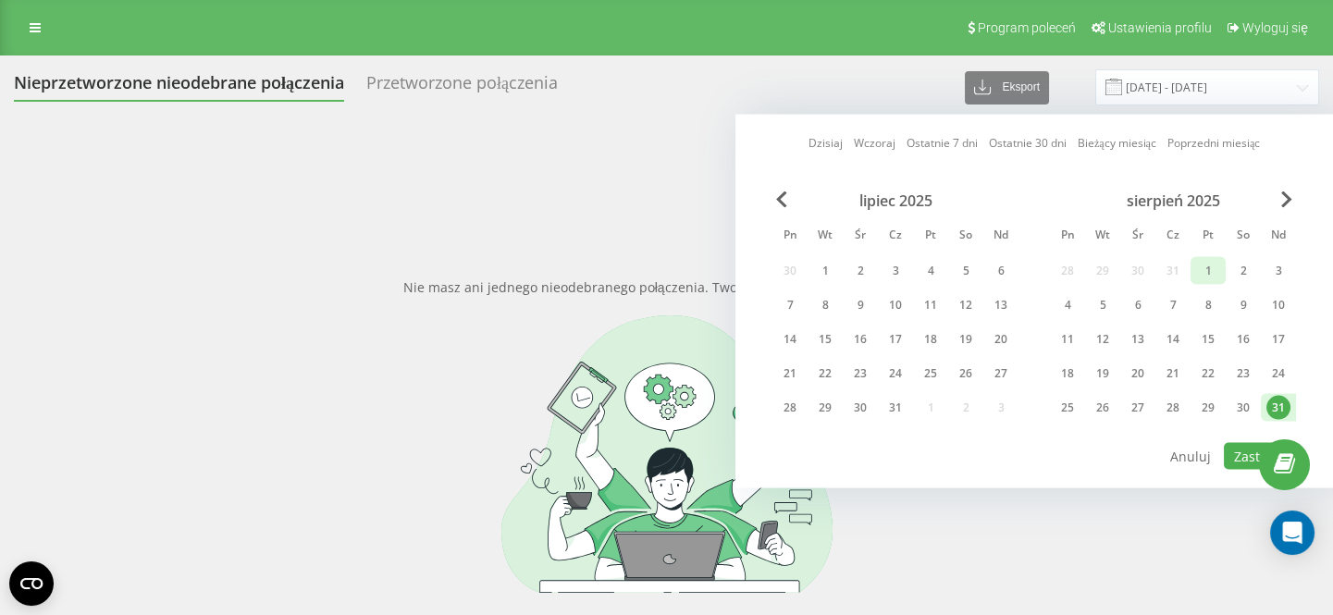
click at [1210, 268] on div "1" at bounding box center [1208, 271] width 24 height 24
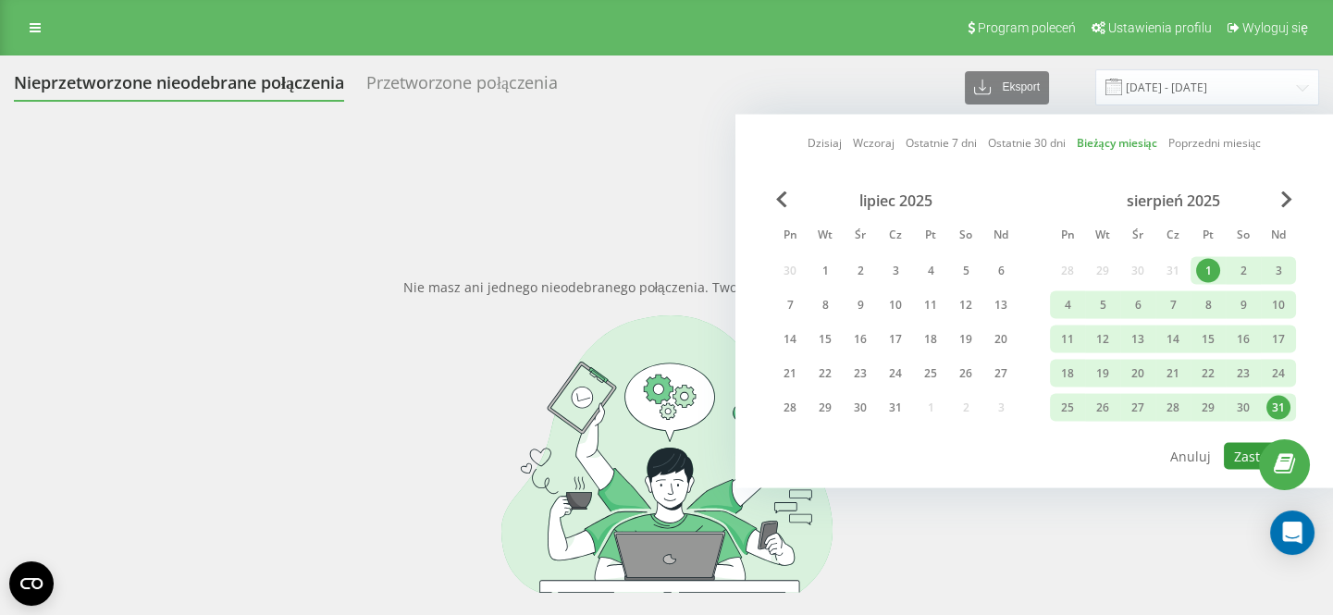
click at [1244, 443] on button "Zastosuj" at bounding box center [1260, 456] width 72 height 27
type input "[DATE] - [DATE]"
